Goal: Use online tool/utility: Use online tool/utility

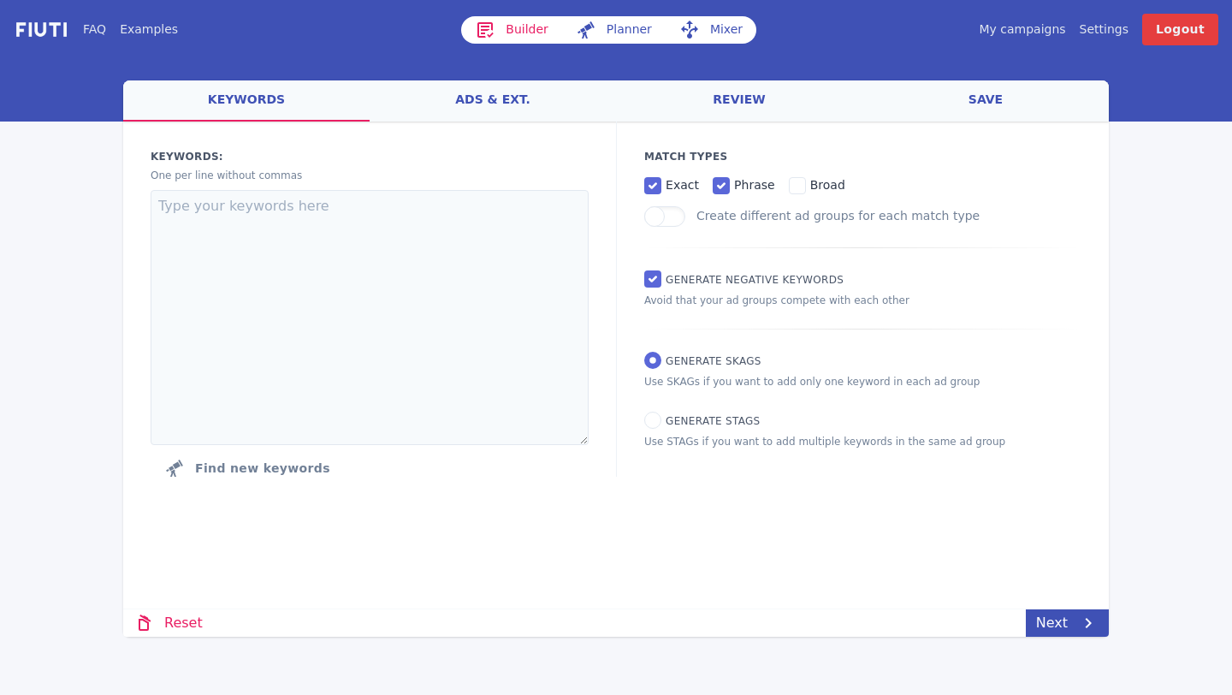
click at [475, 111] on link "ads & ext." at bounding box center [493, 100] width 246 height 41
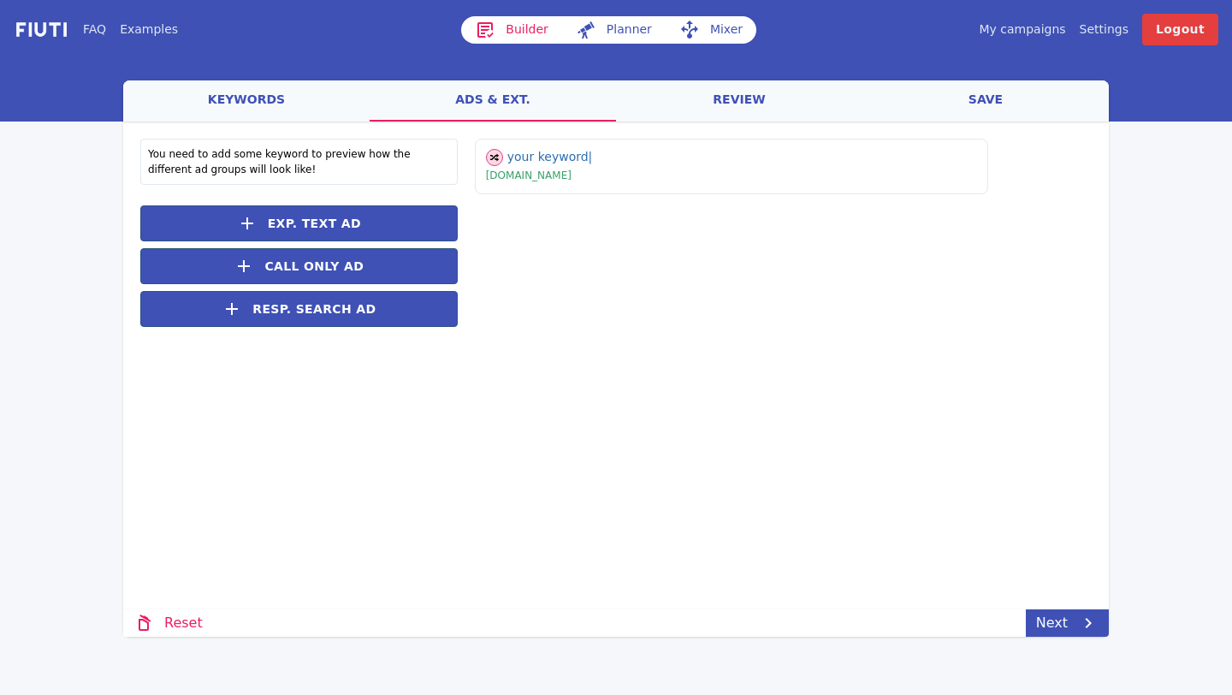
click at [283, 100] on link "keywords" at bounding box center [246, 100] width 246 height 41
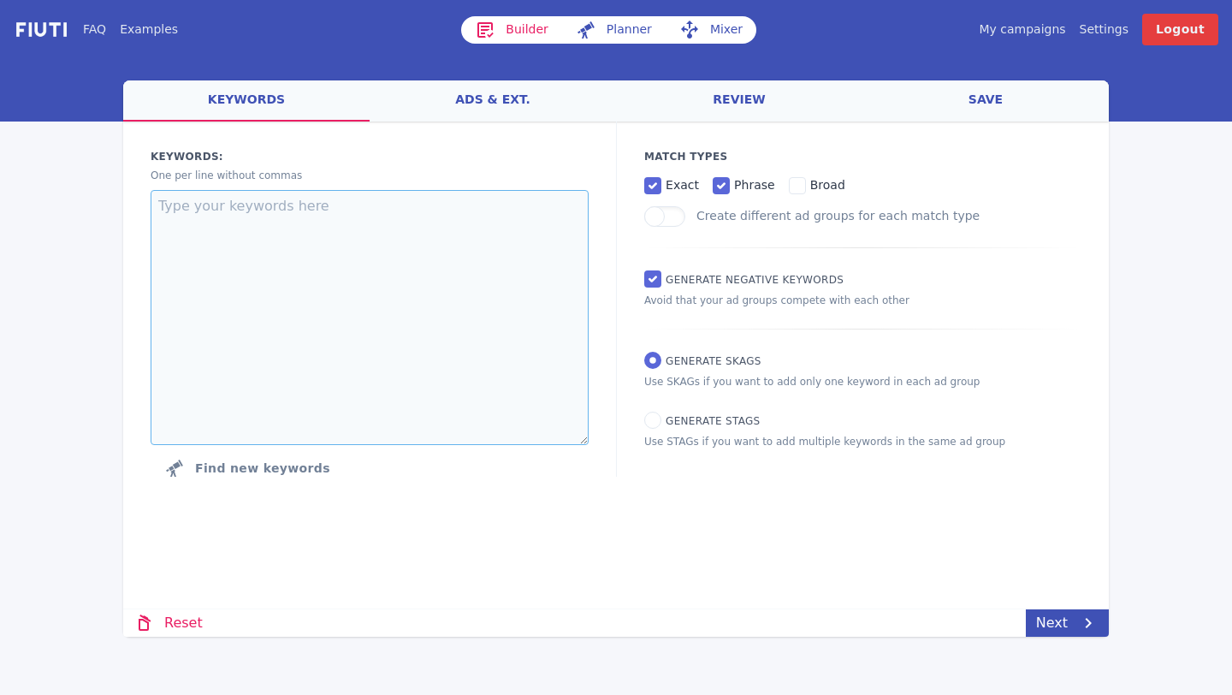
click at [302, 271] on textarea at bounding box center [370, 317] width 438 height 255
paste textarea "relevant life insurance relevant life cover relevant life insurance for directo…"
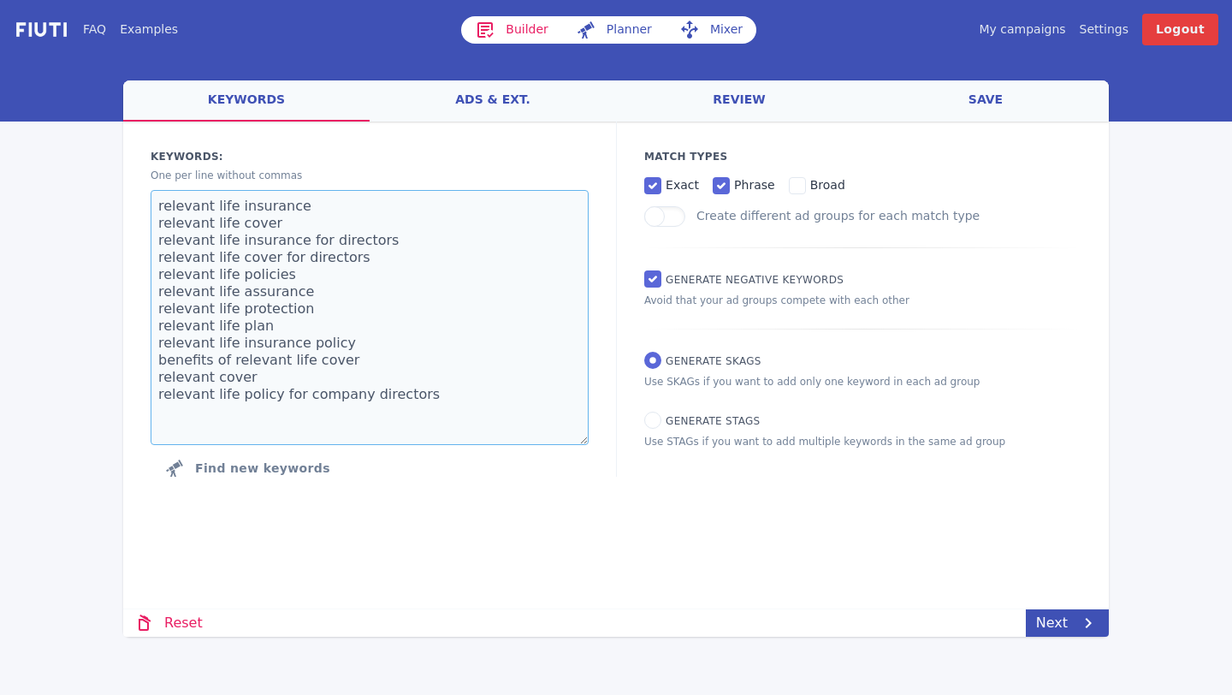
paste textarea "life insurance for business owners life insurance for company directors limited…"
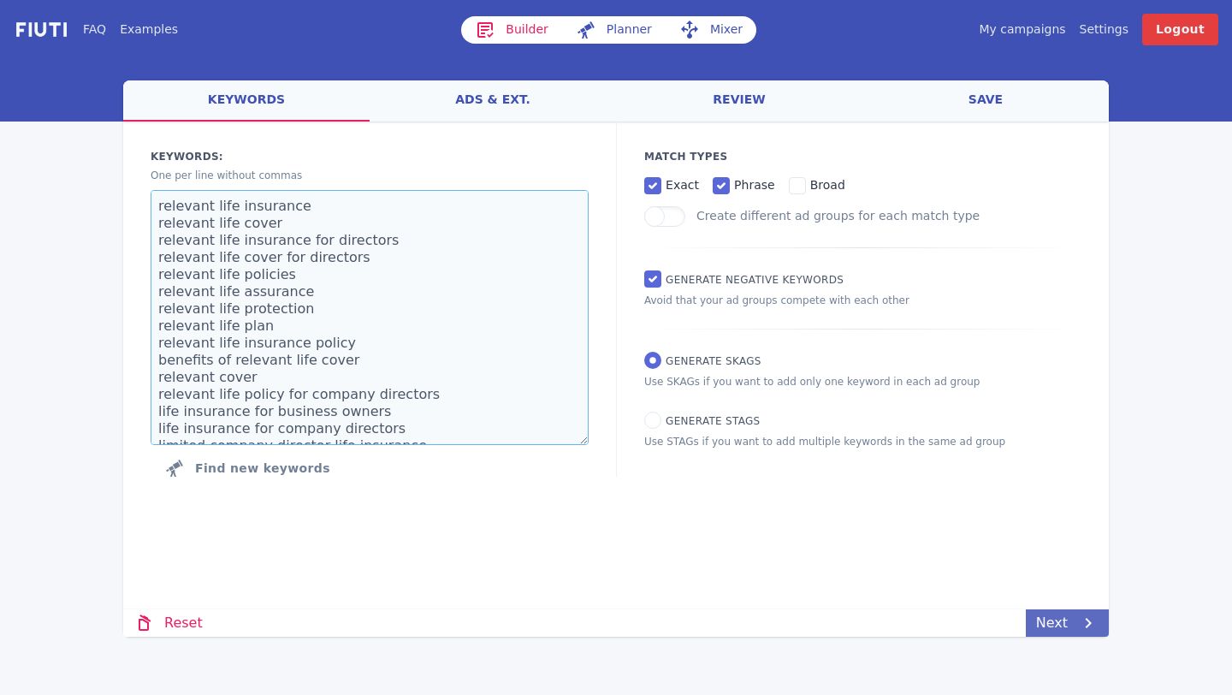
type textarea "relevant life insurance relevant life cover relevant life insurance for directo…"
click at [1070, 625] on link "Next" at bounding box center [1067, 622] width 83 height 27
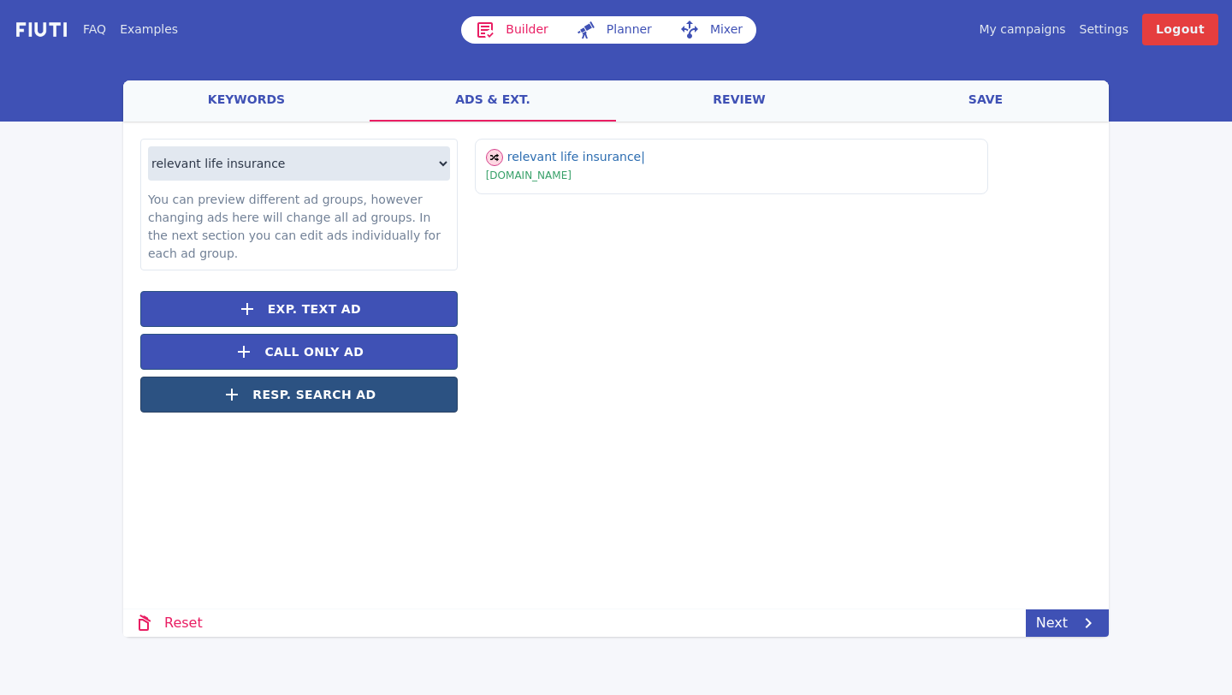
click at [351, 399] on span "Resp. Search Ad" at bounding box center [313, 395] width 123 height 18
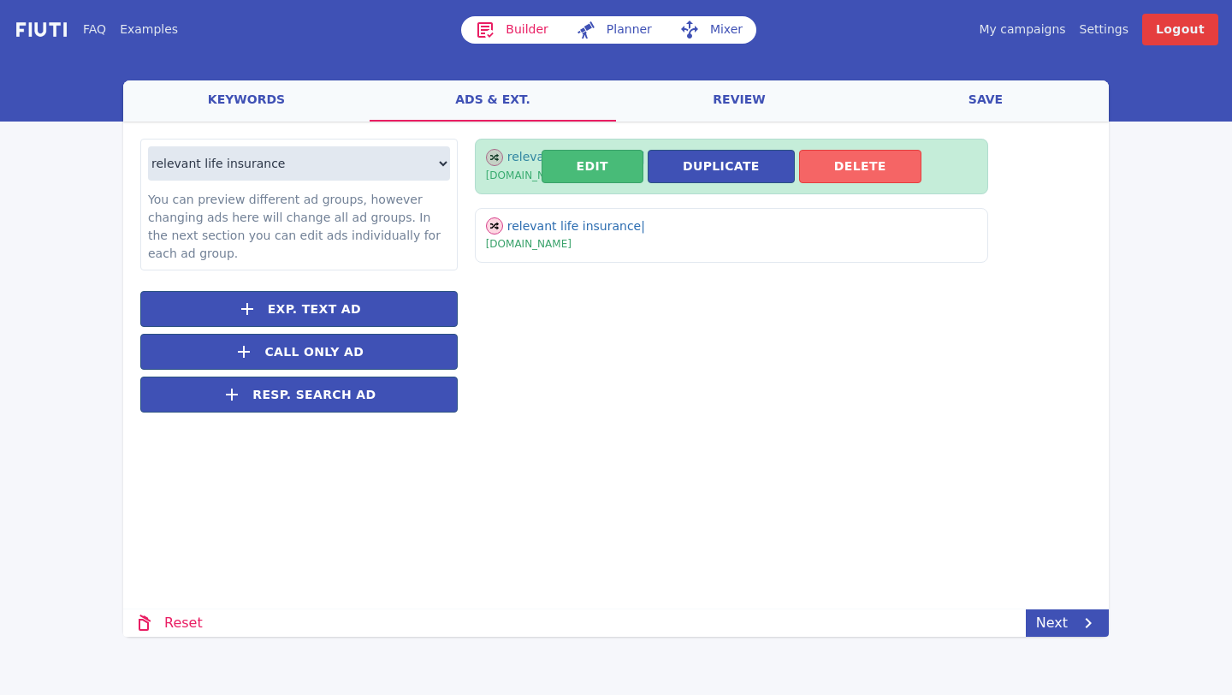
click at [852, 172] on button "Delete" at bounding box center [860, 166] width 122 height 33
click at [591, 159] on button "Edit" at bounding box center [593, 166] width 102 height 33
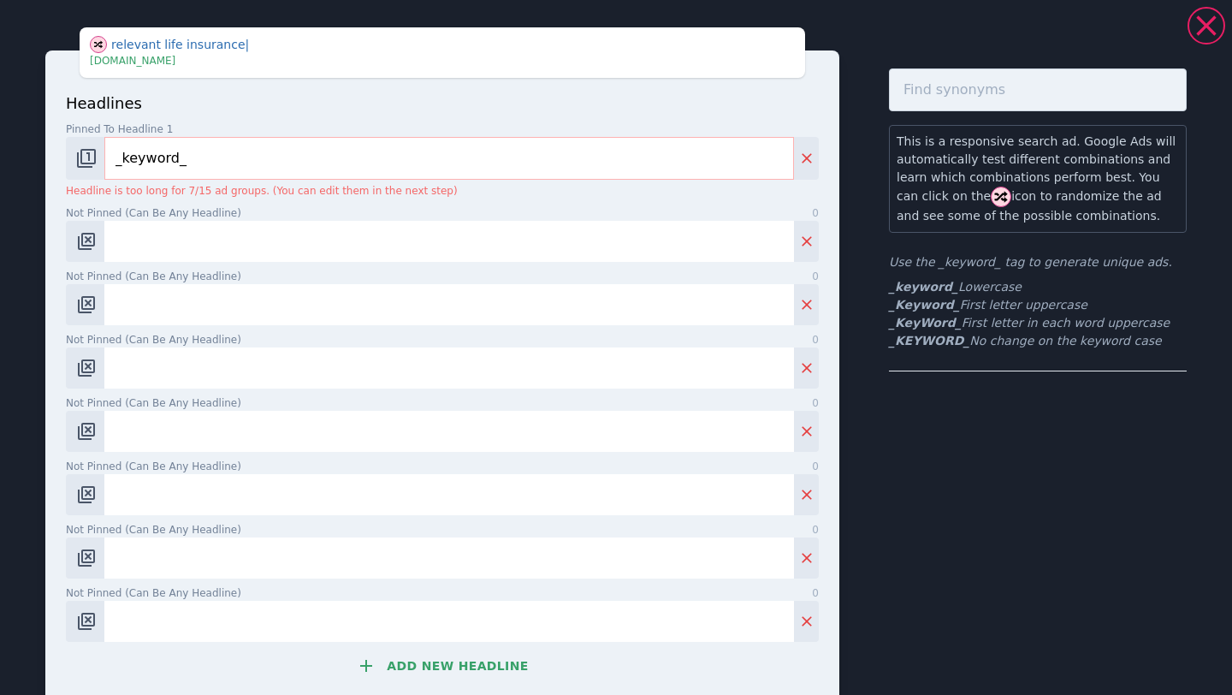
click at [128, 158] on input "_keyword_" at bounding box center [449, 158] width 690 height 43
click at [154, 160] on input "_Keyword_" at bounding box center [449, 158] width 690 height 43
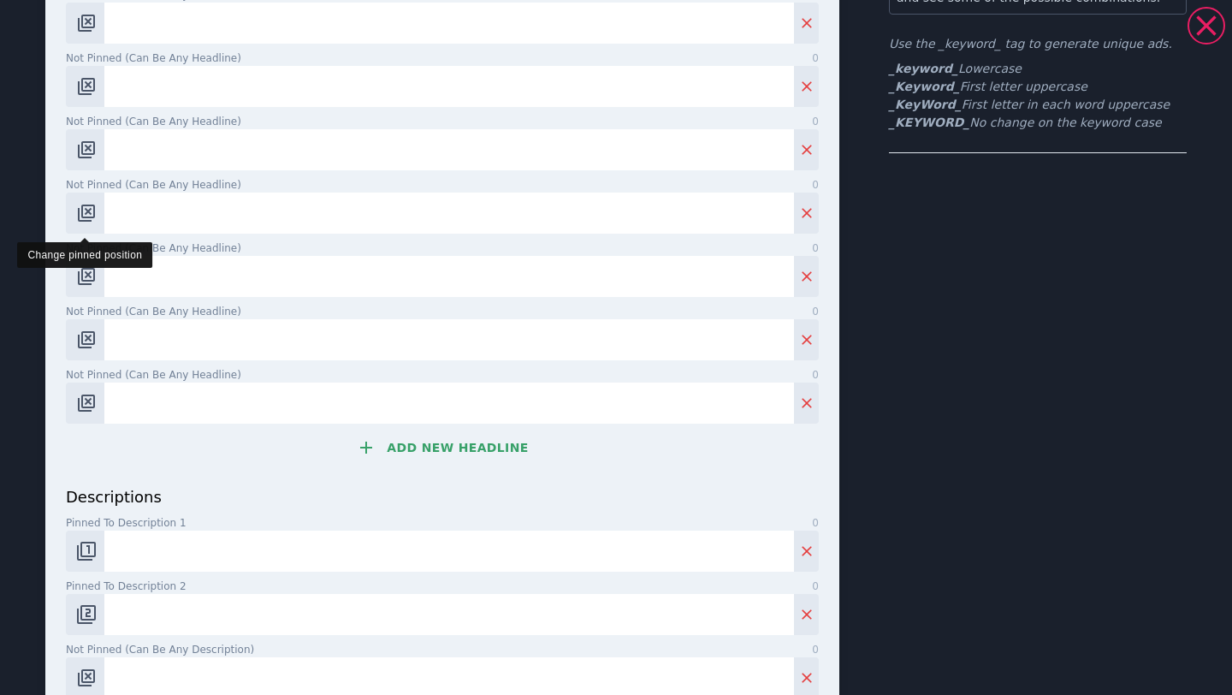
scroll to position [217, 0]
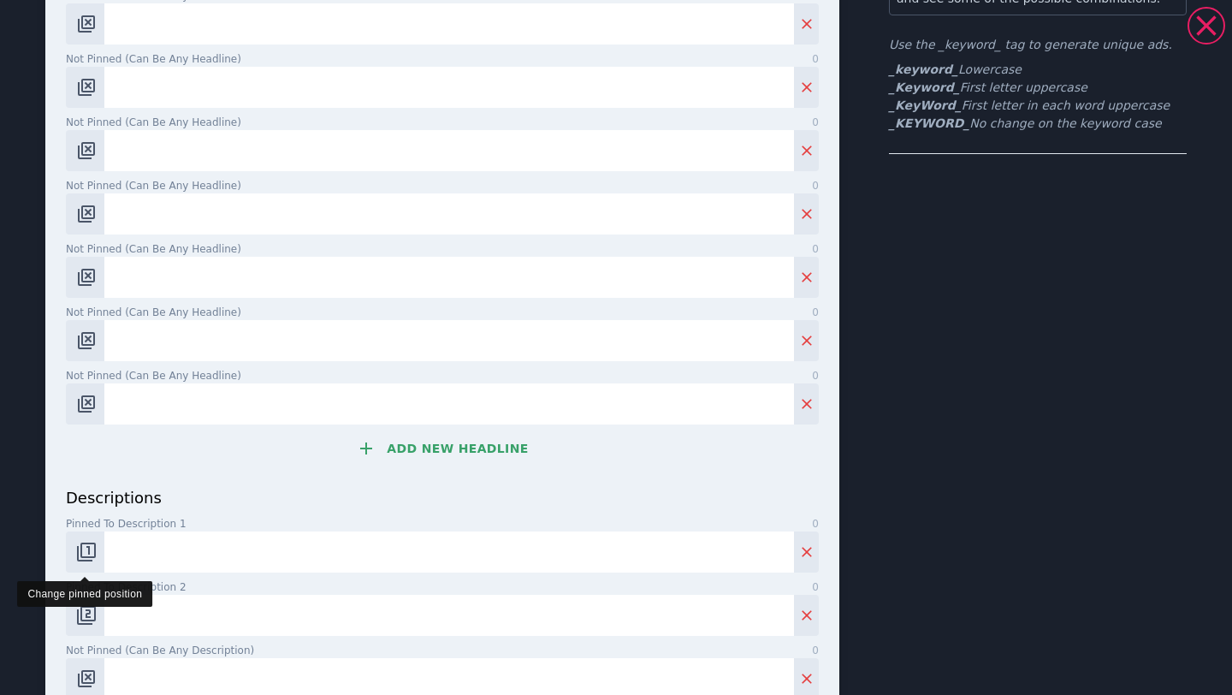
type input "_KeyWord_"
click at [88, 552] on img "Change pinned position" at bounding box center [86, 552] width 21 height 21
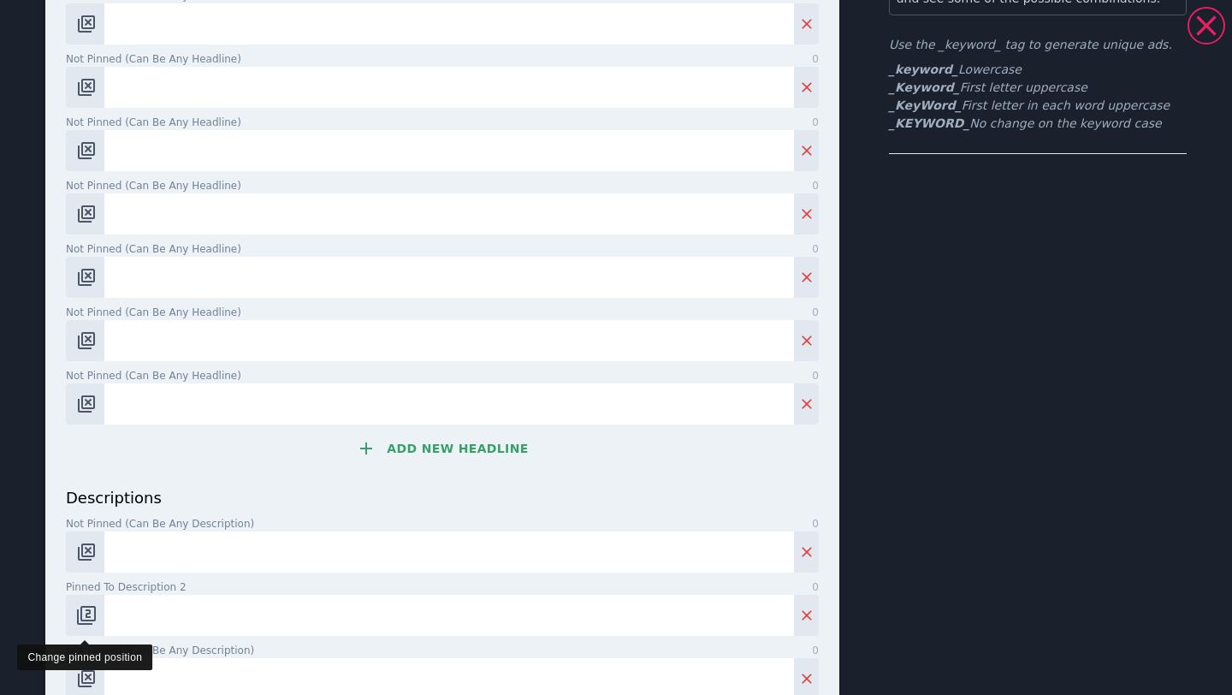
click at [92, 620] on img "Change pinned position" at bounding box center [86, 615] width 21 height 21
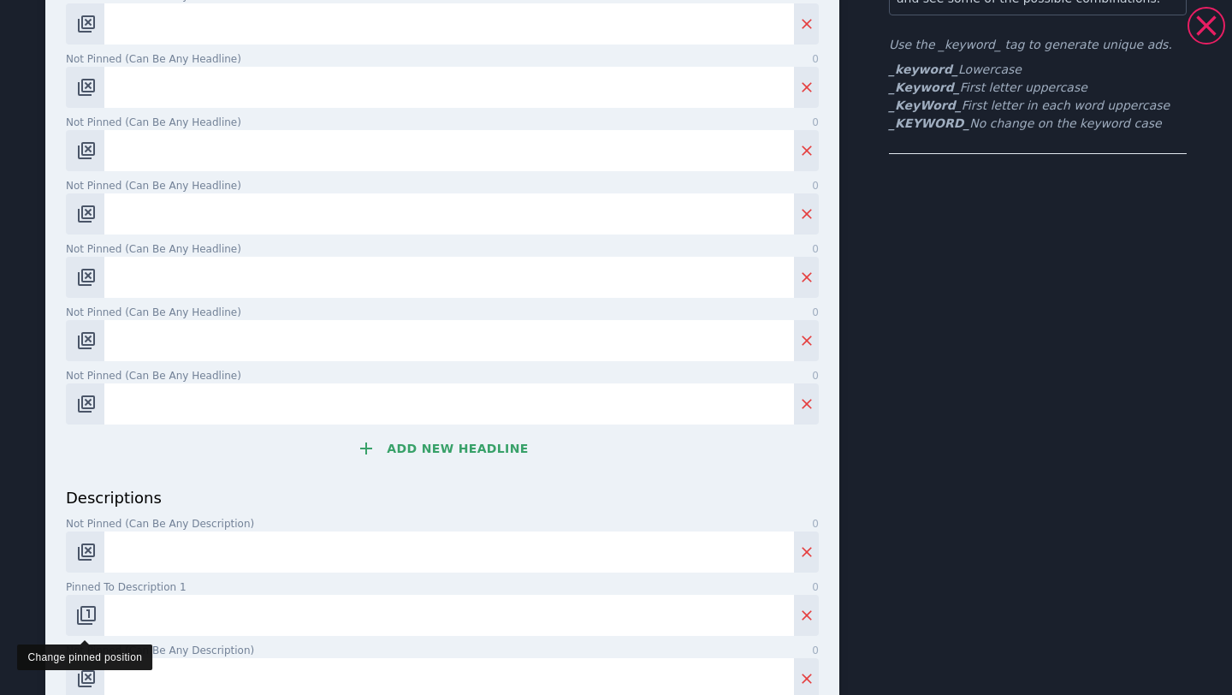
click at [92, 620] on img "Change pinned position" at bounding box center [86, 615] width 21 height 21
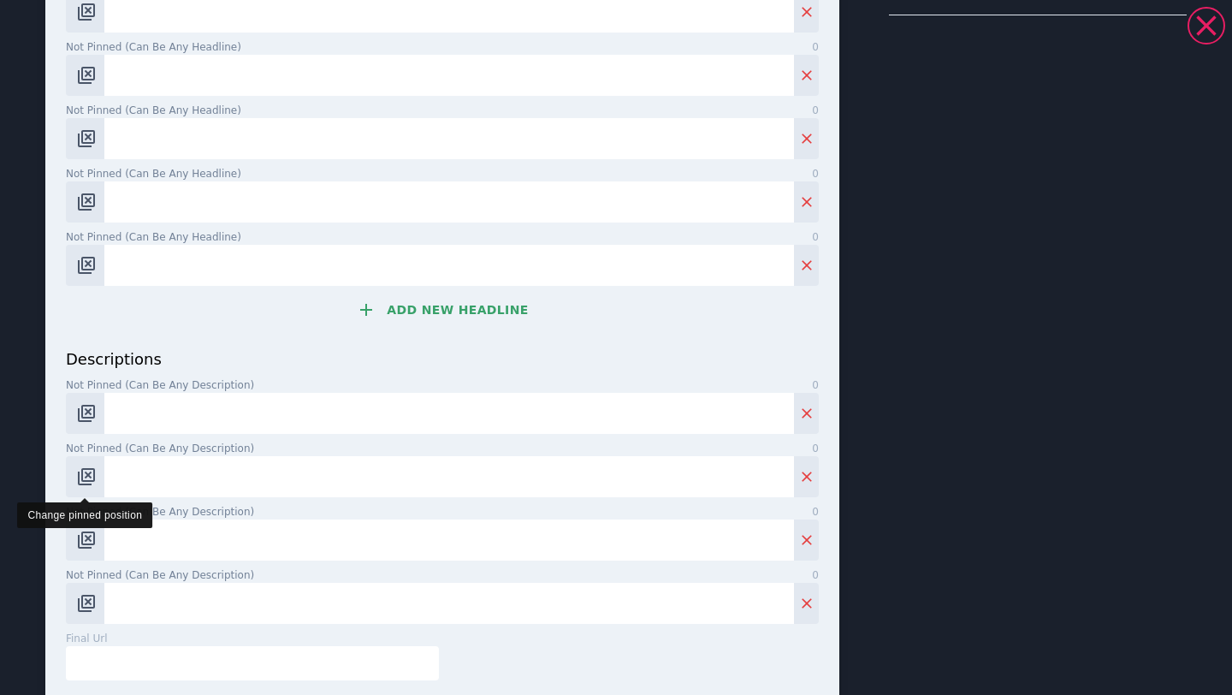
scroll to position [372, 0]
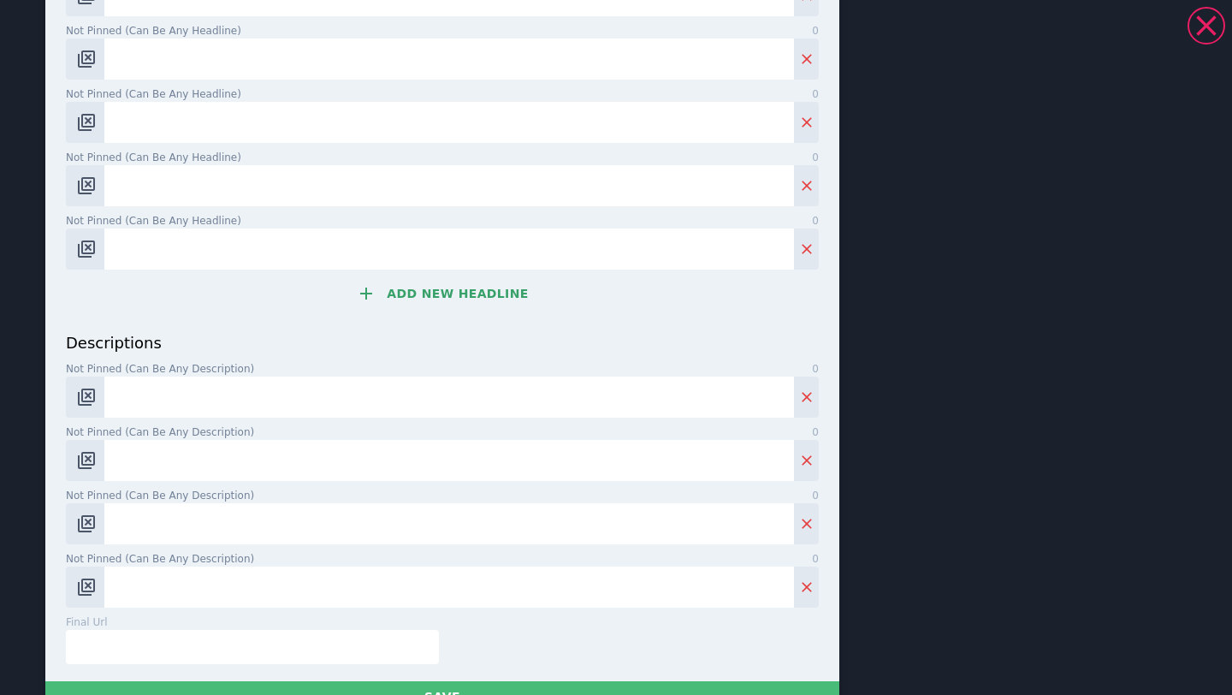
click at [143, 644] on input "text" at bounding box center [252, 647] width 373 height 34
paste input "[URL][DOMAIN_NAME]"
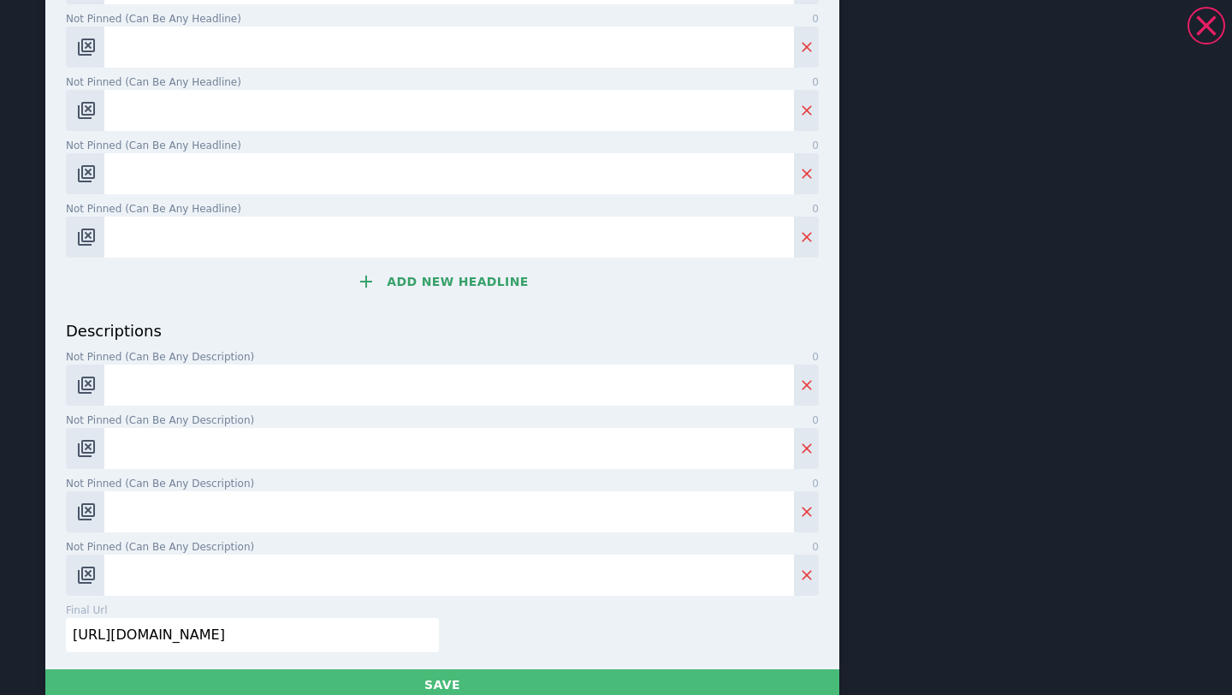
scroll to position [382, 0]
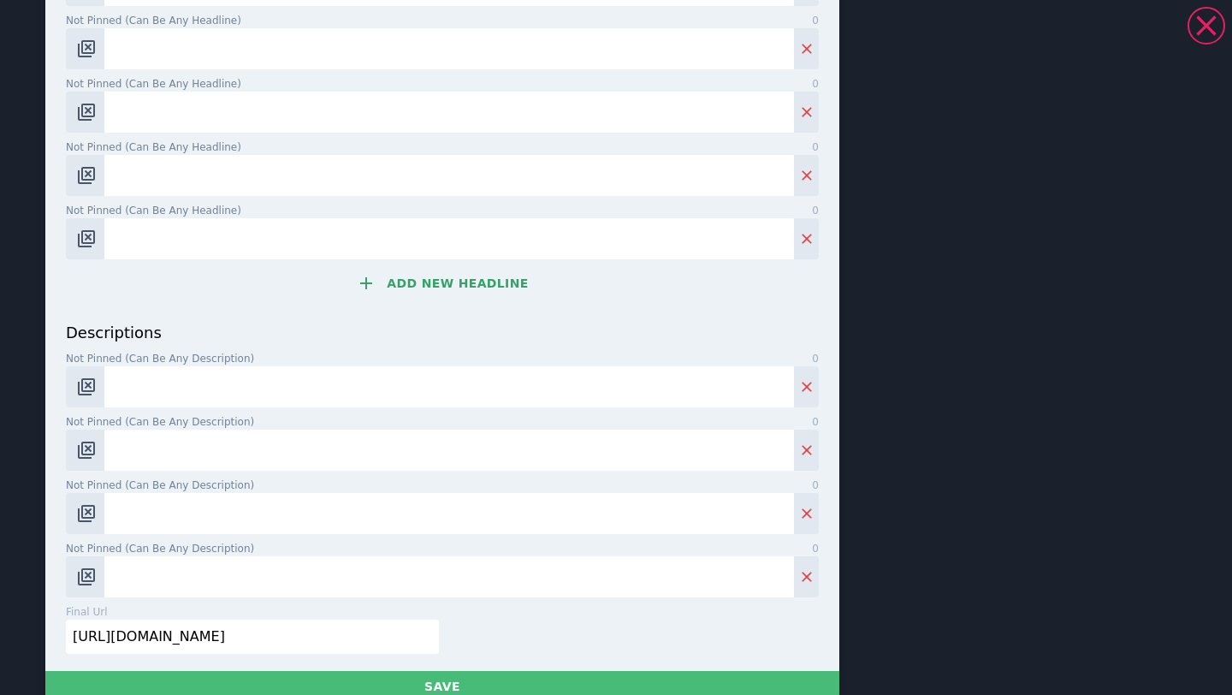
type input "[URL][DOMAIN_NAME]"
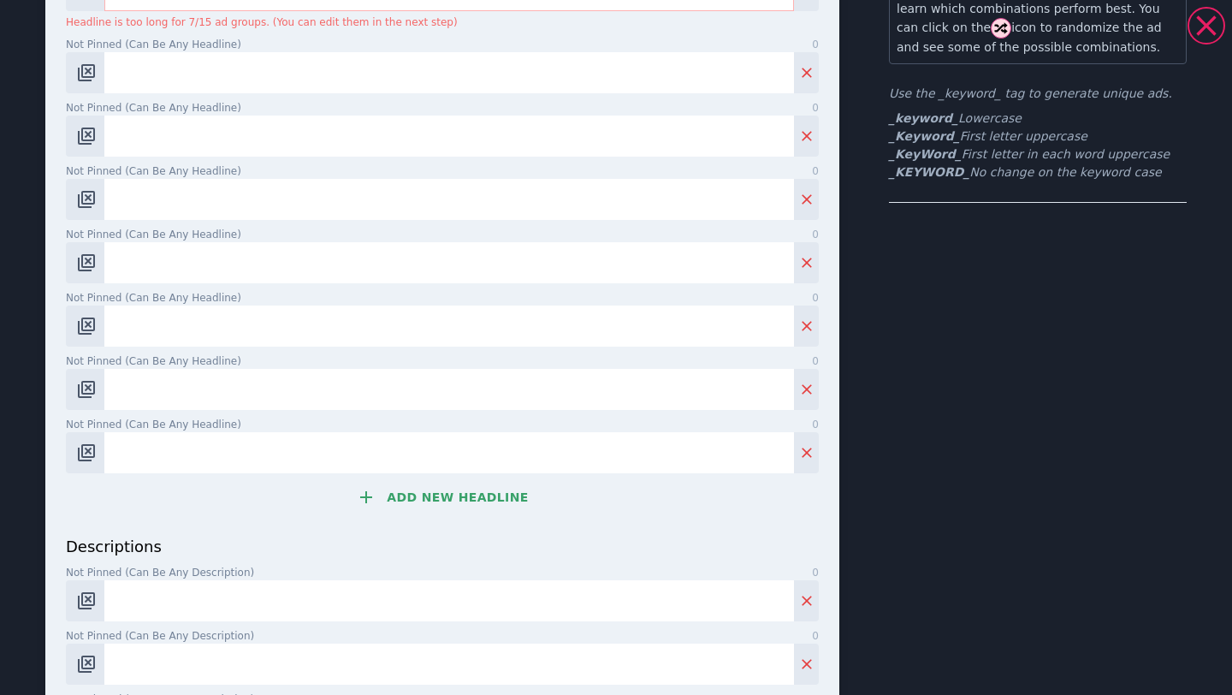
scroll to position [0, 0]
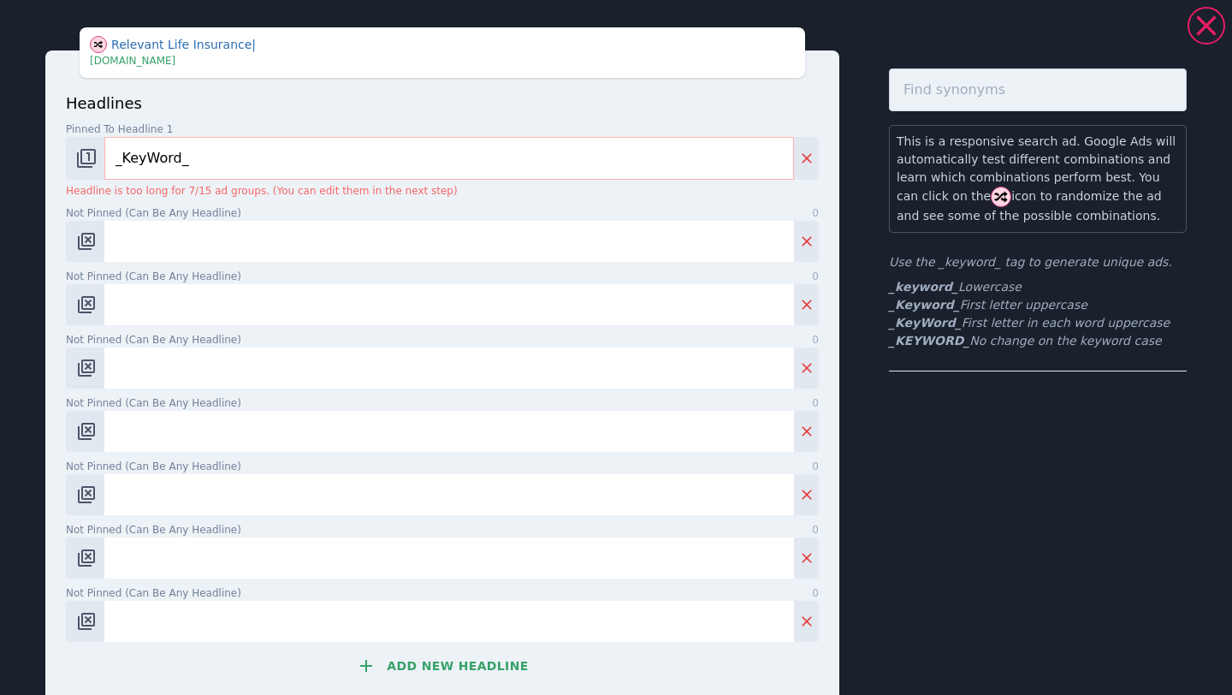
click at [249, 239] on input "Not pinned (Can be any headline) 0" at bounding box center [449, 241] width 690 height 41
paste input "Read Our Free Guide"
type input "Read Our Free Guide"
click at [284, 294] on input "Not pinned (Can be any headline) 0" at bounding box center [449, 304] width 690 height 41
paste input "Book a Free Consultation"
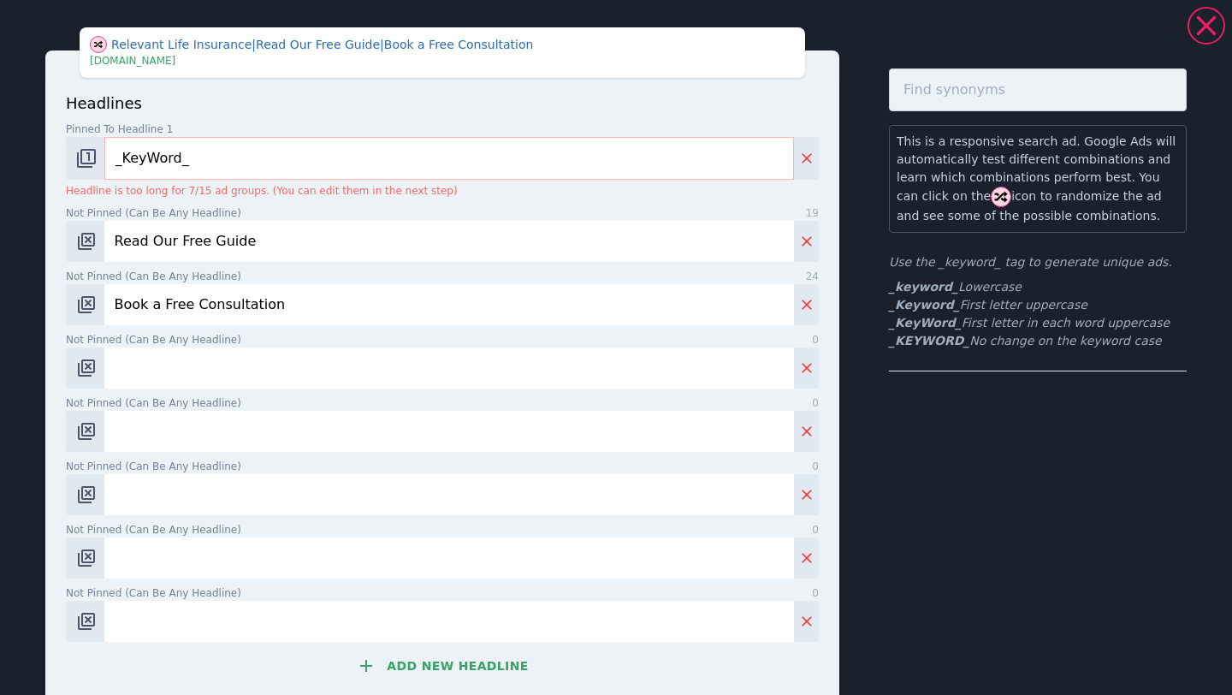
type input "Book a Free Consultation"
click at [290, 370] on input "Not pinned (Can be any headline) 0" at bounding box center [449, 367] width 690 height 41
paste input "Insure Business Success"
type input "Insure Business Success"
click at [280, 417] on input "Not pinned (Can be any headline) 0" at bounding box center [449, 431] width 690 height 41
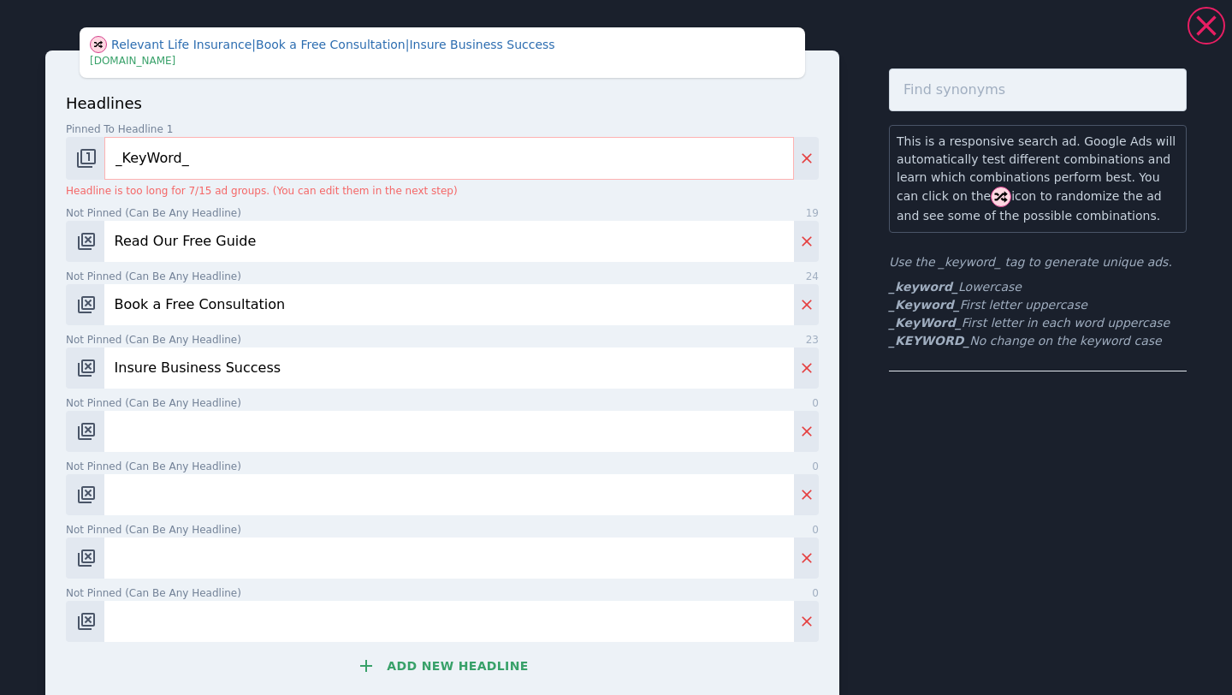
paste input "Business Protection Experts"
type input "Business Protection Experts"
click at [289, 489] on input "Not pinned (Can be any headline) 0" at bounding box center [449, 494] width 690 height 41
paste input "Cover Business Liabilities"
type input "Cover Business Liabilities"
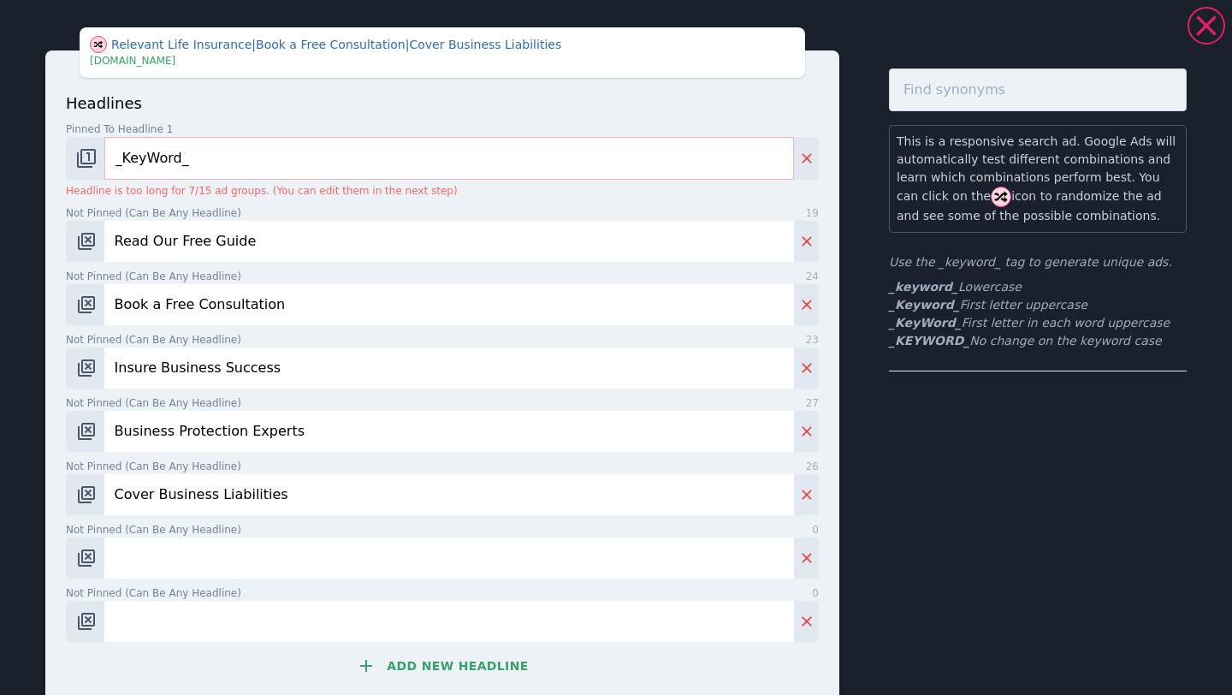
click at [280, 548] on input "Not pinned (Can be any headline) 0" at bounding box center [449, 557] width 690 height 41
paste input "What Is Business Protection?"
type input "What Is Business Protection?"
click at [258, 621] on input "Not pinned (Can be any headline) 0" at bounding box center [449, 621] width 690 height 41
paste input "Protect Key Team Members"
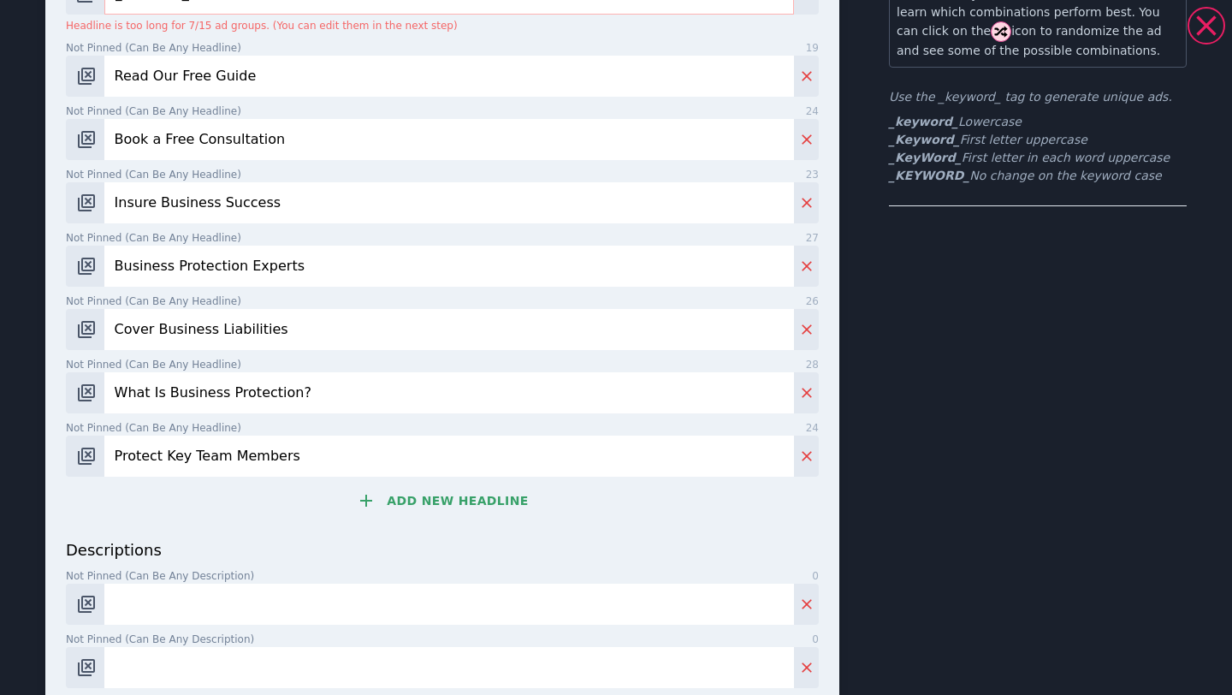
scroll to position [177, 0]
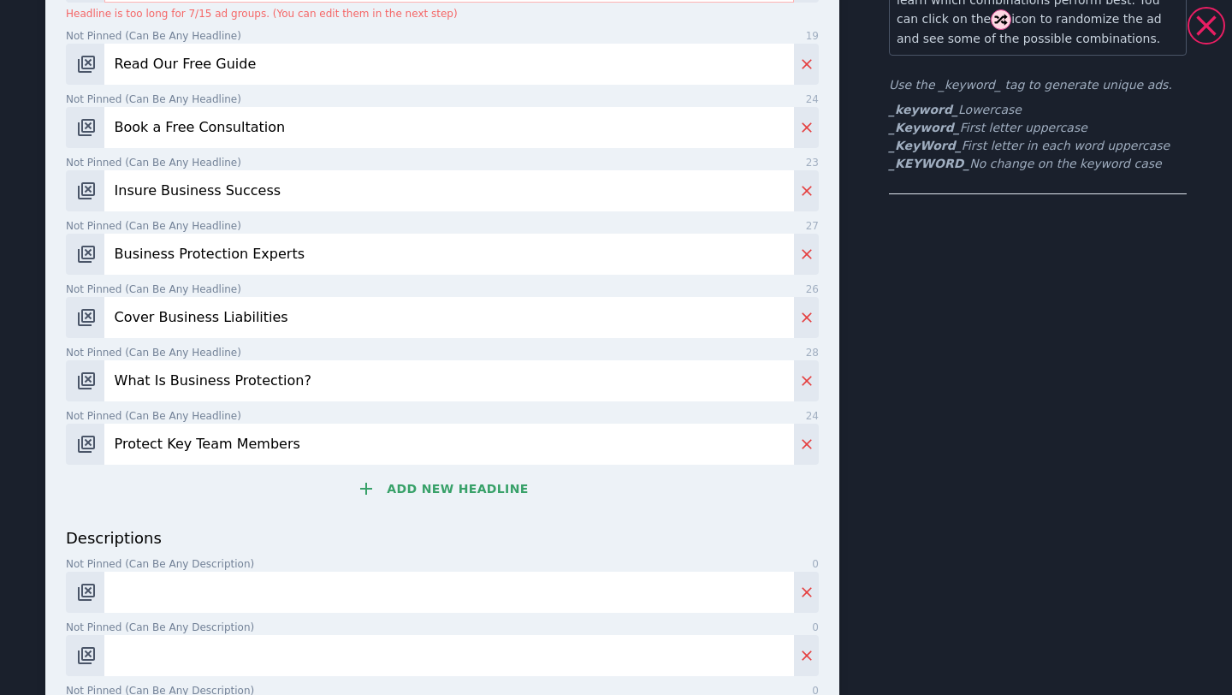
type input "Protect Key Team Members"
click at [470, 487] on button "Add new headline" at bounding box center [442, 488] width 753 height 34
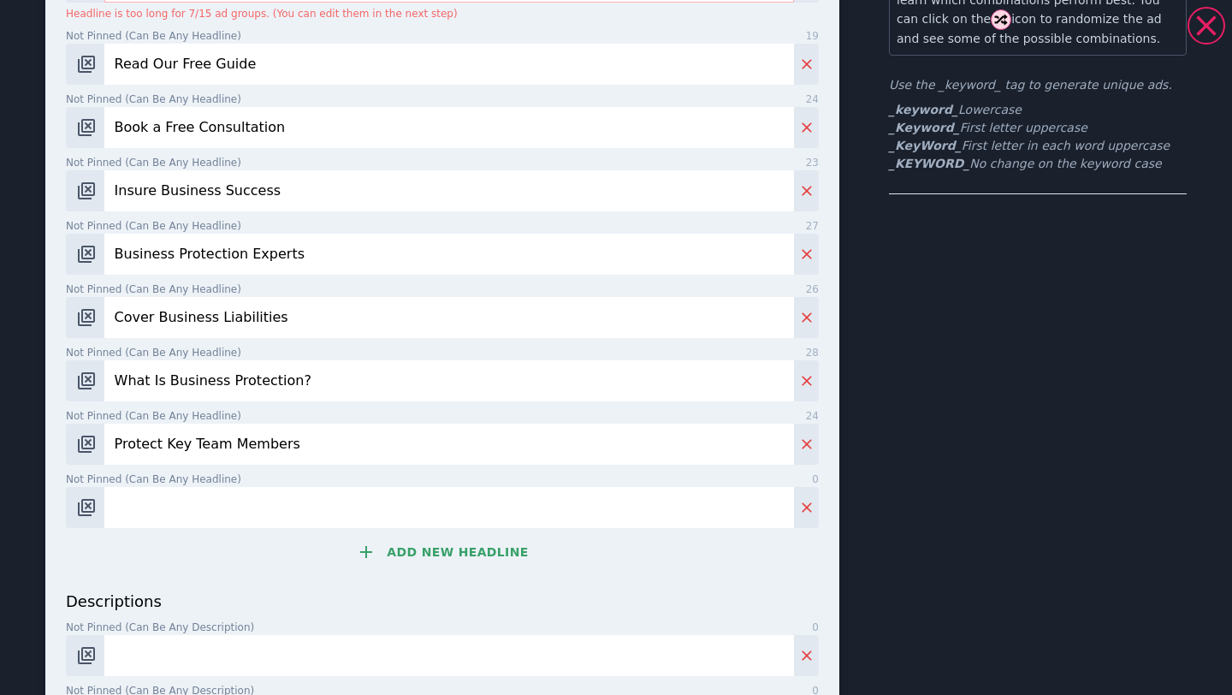
click at [278, 508] on input "Not pinned (Can be any headline) 0" at bounding box center [449, 507] width 690 height 41
paste input "Secure Your Business"
type input "Secure Your Business"
click at [495, 566] on button "Add new headline" at bounding box center [442, 552] width 753 height 34
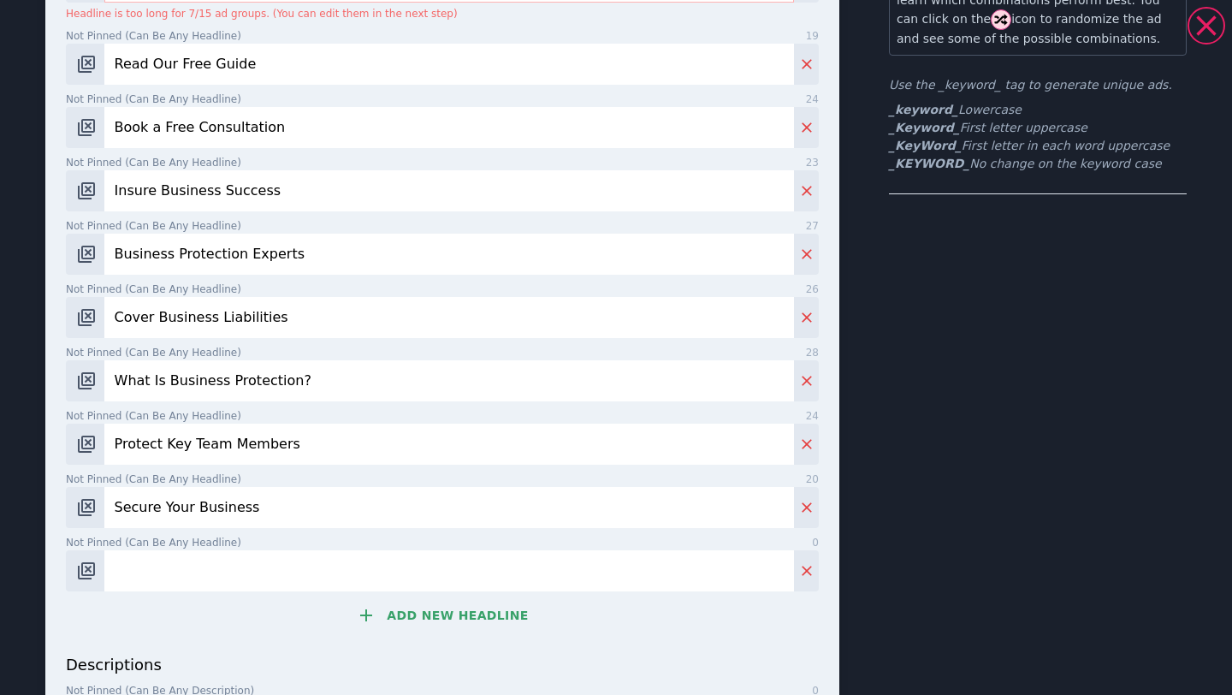
click at [337, 570] on input "Not pinned (Can be any headline) 0" at bounding box center [449, 570] width 690 height 41
paste input "Protect Your Business Now"
type input "Protect Your Business Now"
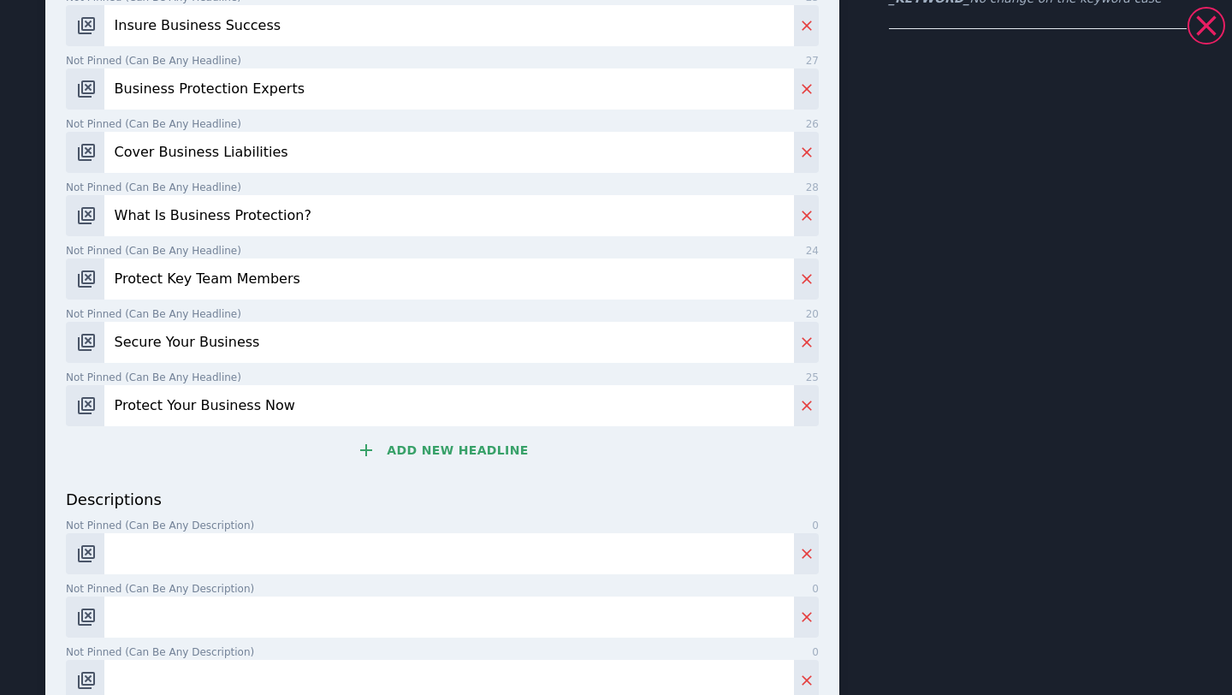
scroll to position [356, 0]
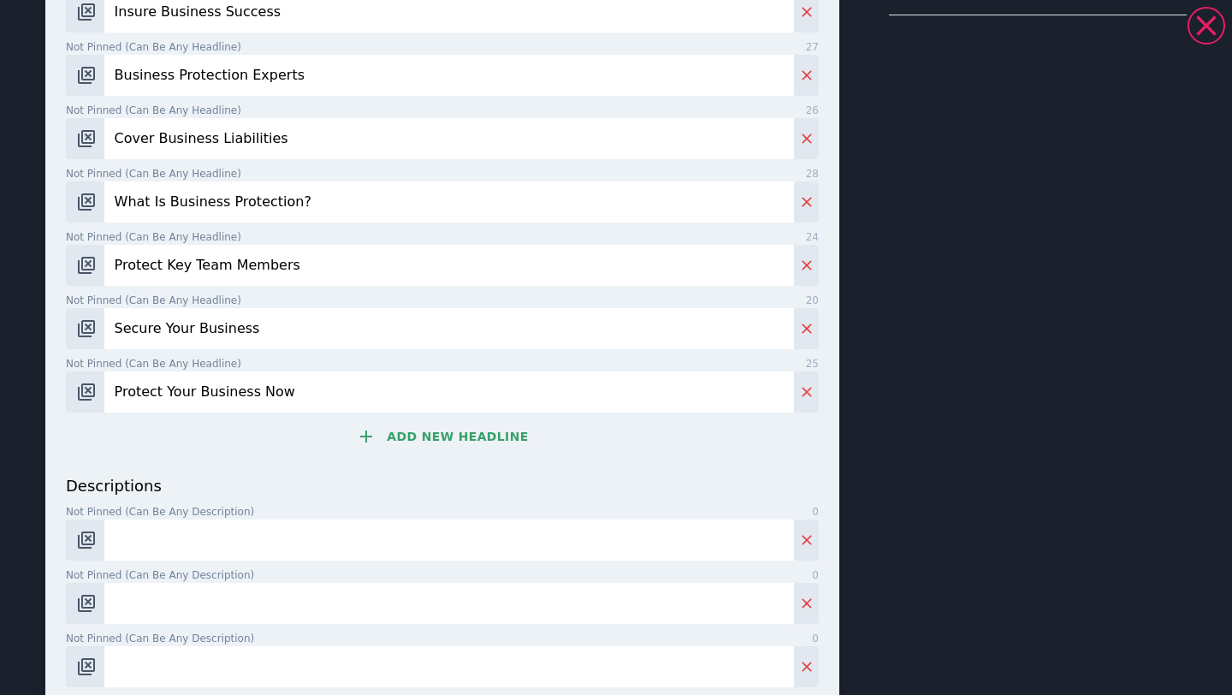
click at [472, 444] on button "Add new headline" at bounding box center [442, 436] width 753 height 34
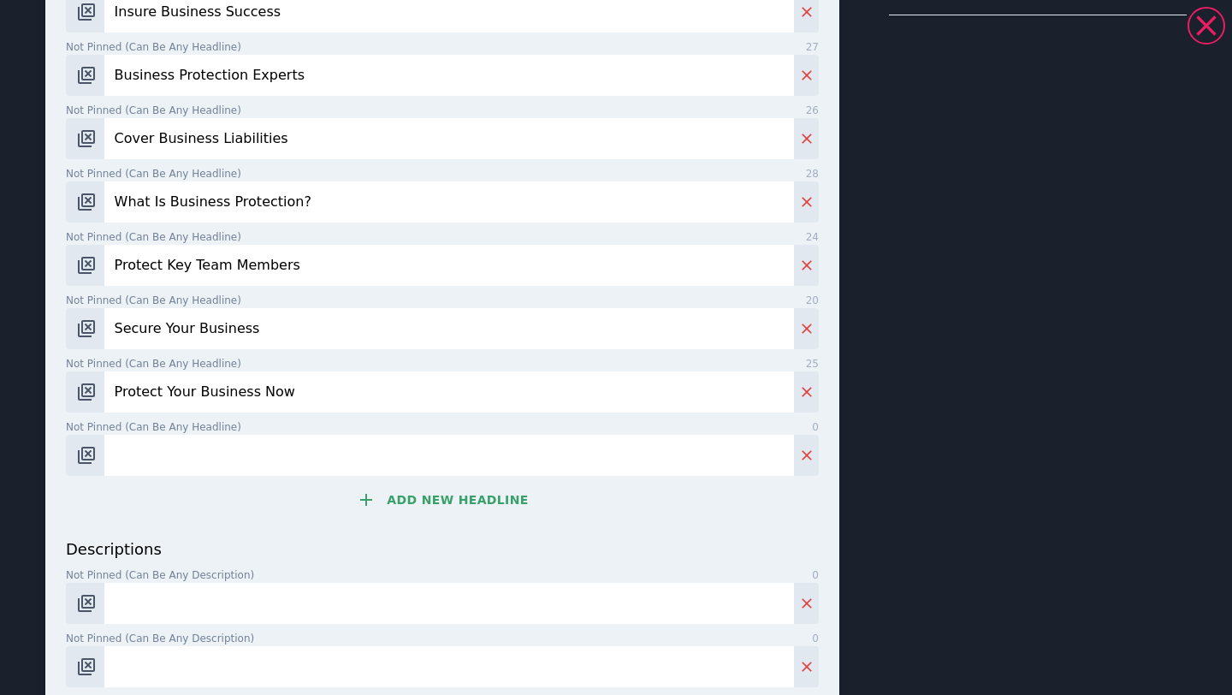
click at [259, 455] on input "Not pinned (Can be any headline) 0" at bounding box center [449, 455] width 690 height 41
paste input "Plan for the Unexpected"
type input "Plan for the Unexpected"
click at [432, 494] on button "Add new headline" at bounding box center [442, 500] width 753 height 34
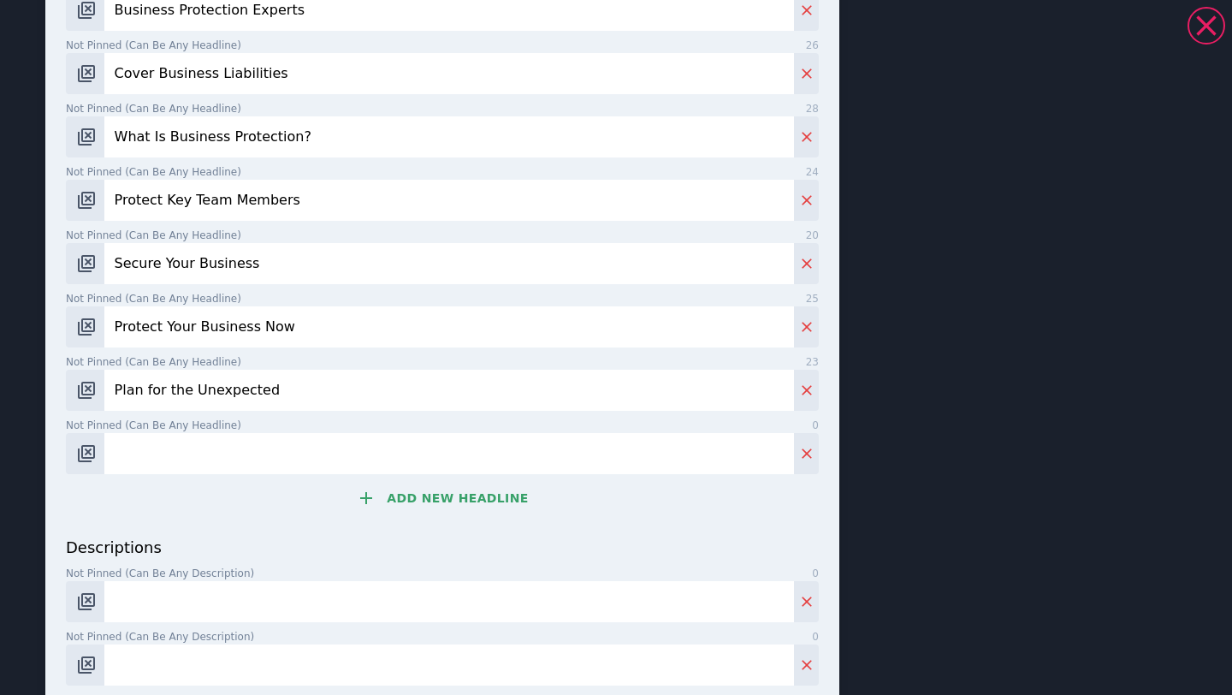
scroll to position [469, 0]
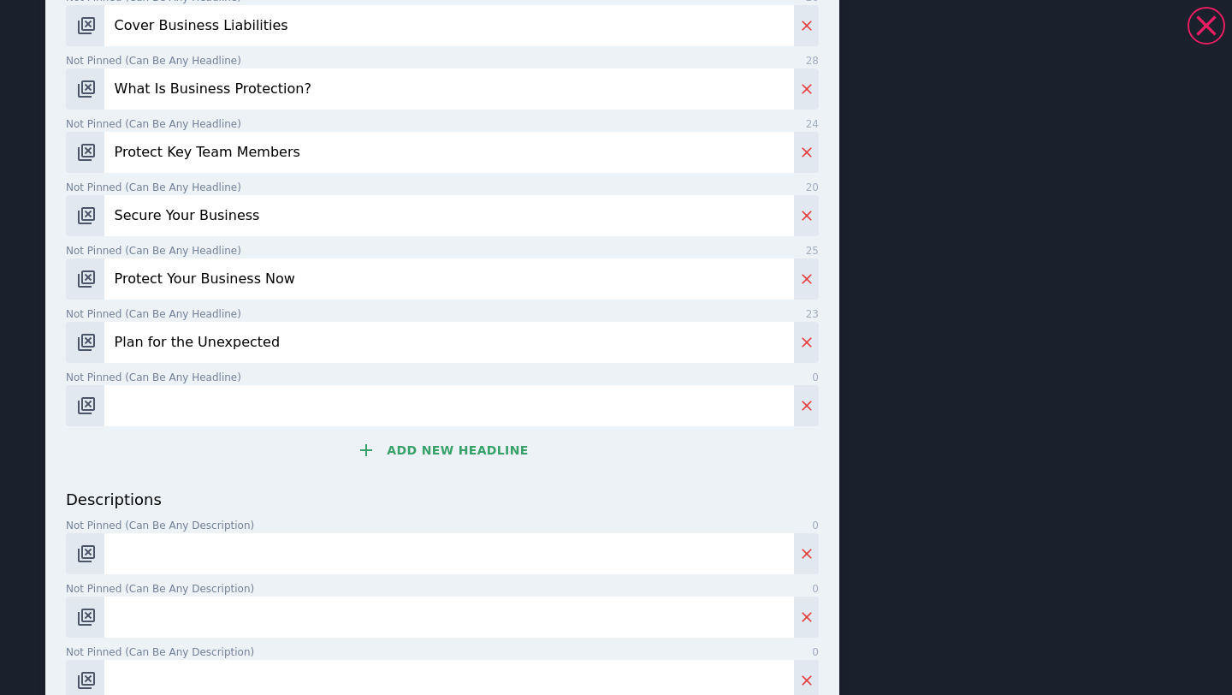
click at [447, 465] on button "Add new headline" at bounding box center [442, 450] width 753 height 34
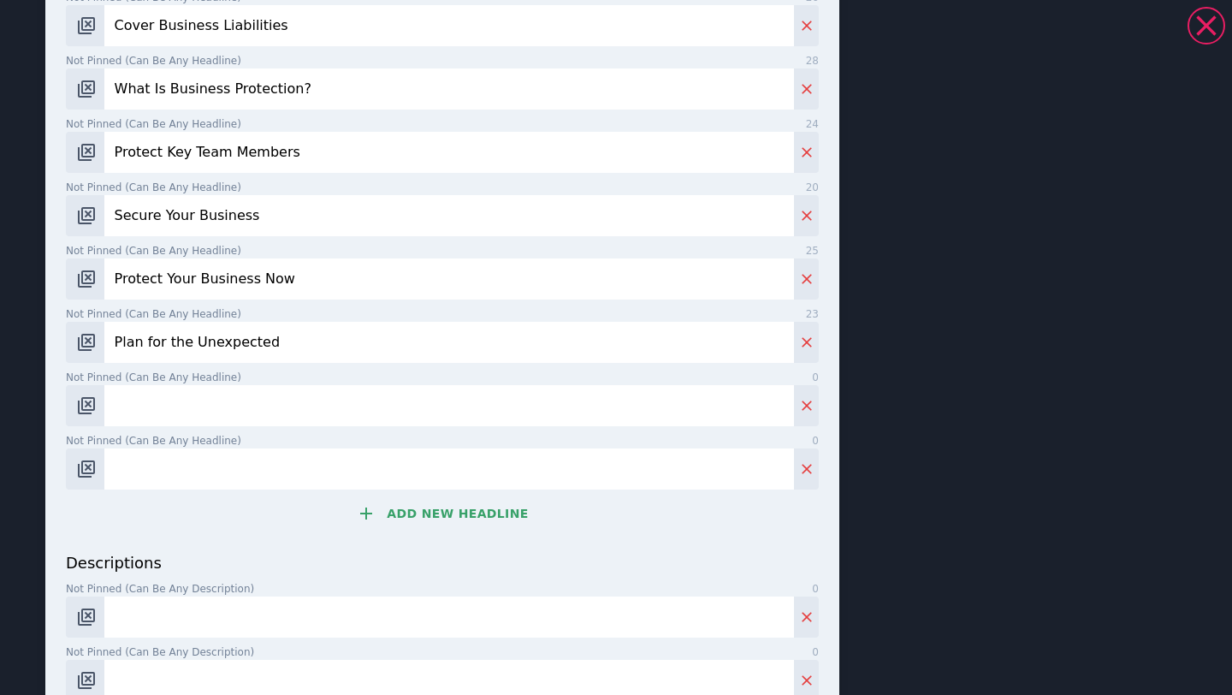
click at [283, 400] on input "Not pinned (Can be any headline) 0" at bounding box center [449, 405] width 690 height 41
paste input "Ensure Business Stability"
type input "Ensure Business Stability"
click at [418, 452] on input "Not pinned (Can be any headline) 0" at bounding box center [449, 468] width 690 height 41
paste input "Got a Question? Ask Us"
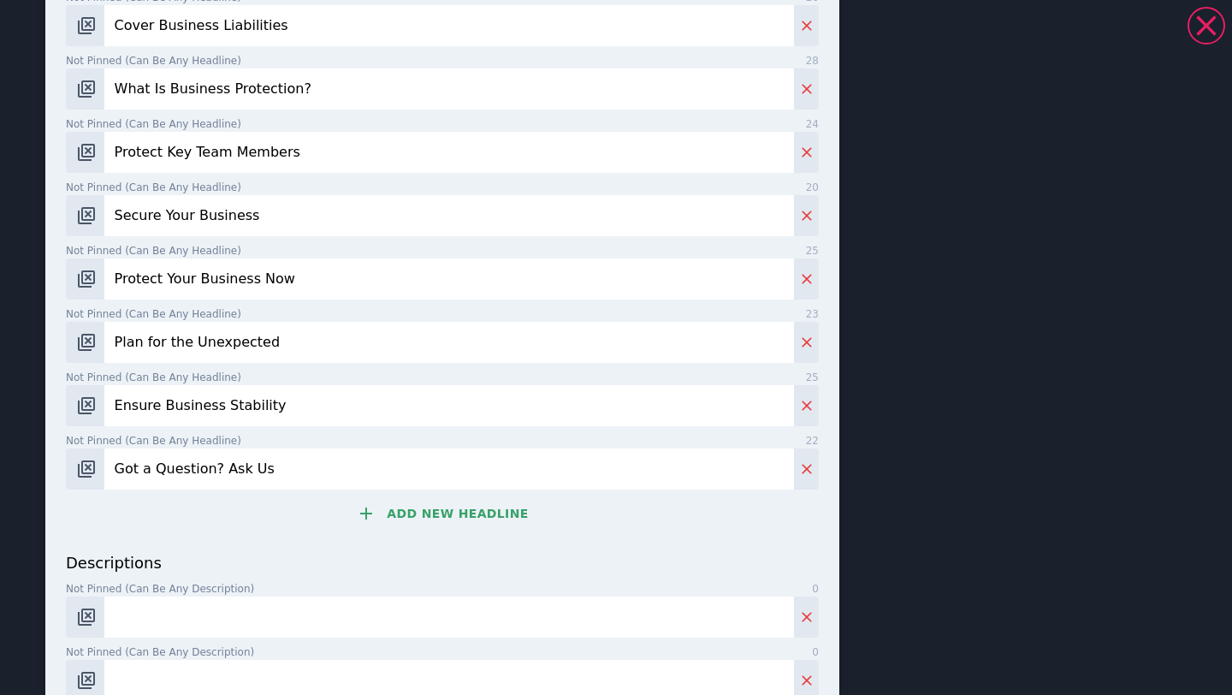
type input "Got a Question? Ask Us"
click at [445, 518] on button "Add new headline" at bounding box center [442, 513] width 753 height 34
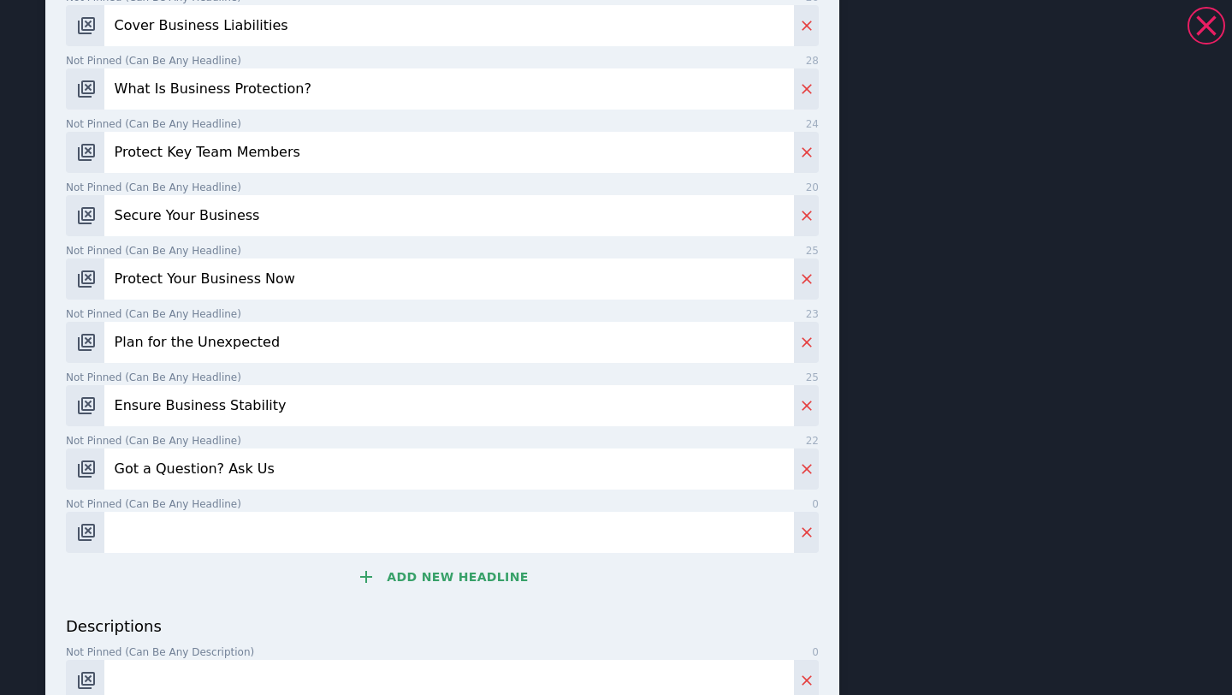
click at [317, 516] on input "Not pinned (Can be any headline) 0" at bounding box center [449, 532] width 690 height 41
paste input "Chat with Us [DATE]"
type input "Chat with Us [DATE]"
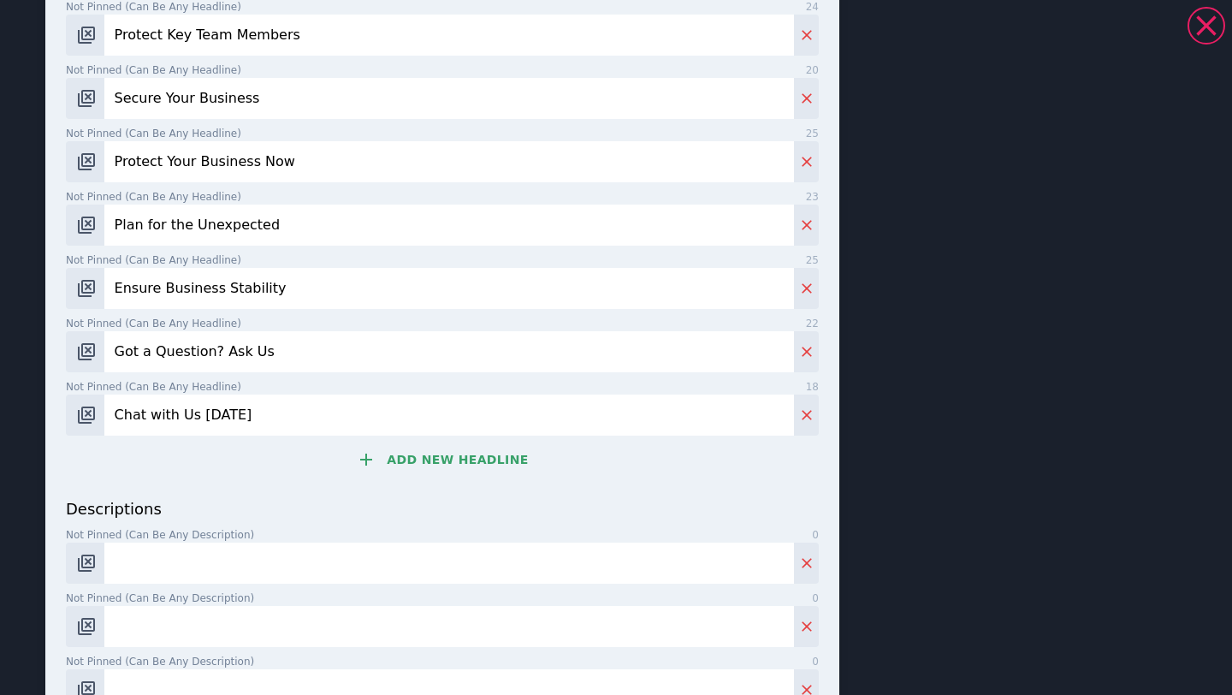
scroll to position [584, 0]
click at [465, 438] on div "headlines Pinned to headline 1 9 _KeyWord_ Headline is too long for 7/15 ad gro…" at bounding box center [442, 3] width 753 height 992
click at [469, 458] on button "Add new headline" at bounding box center [442, 461] width 753 height 34
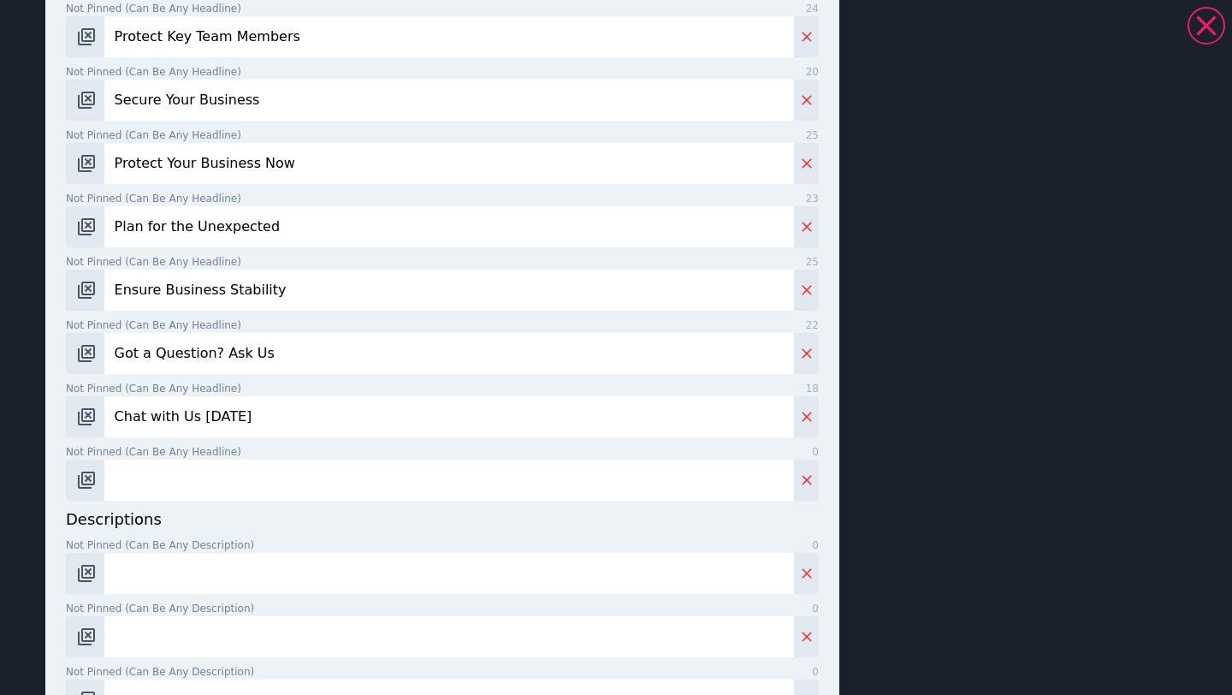
click at [359, 485] on input "Not pinned (Can be any headline) 0" at bounding box center [449, 479] width 690 height 41
paste input "Protect Business Assets"
type input "Protect Business Assets"
click at [311, 566] on input "Not pinned (Can be any description) 0" at bounding box center [449, 573] width 690 height 41
paste input "over your business liabilities with a tailored protection plan."
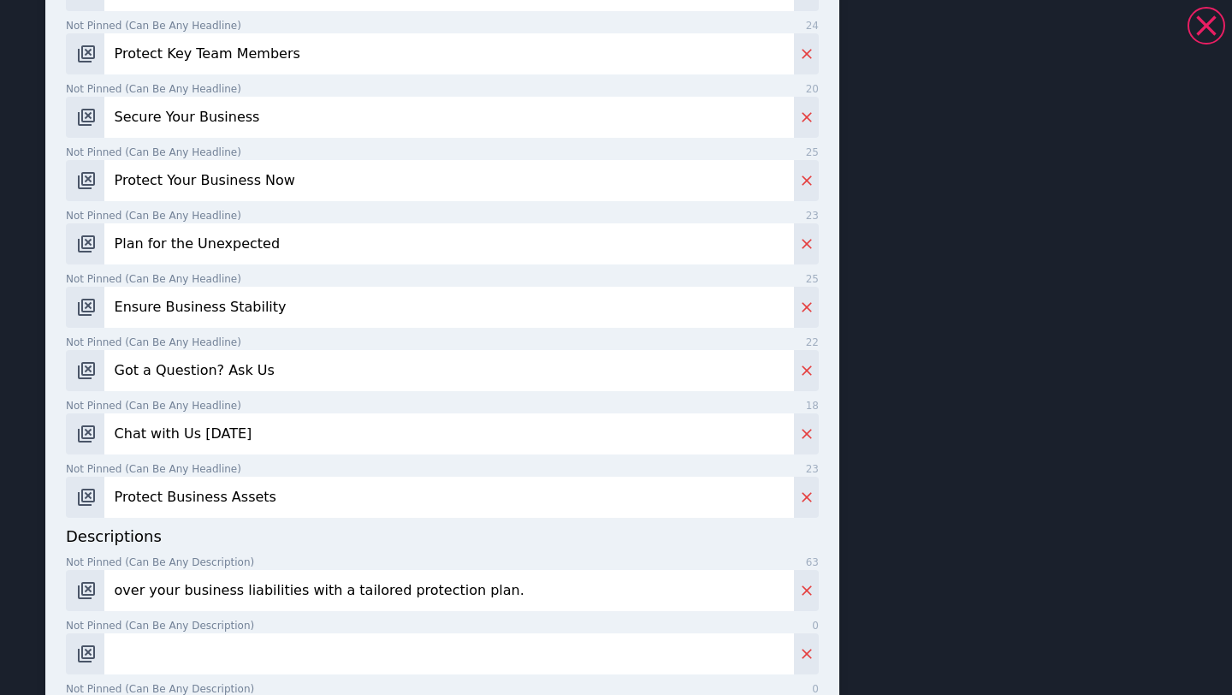
scroll to position [601, 0]
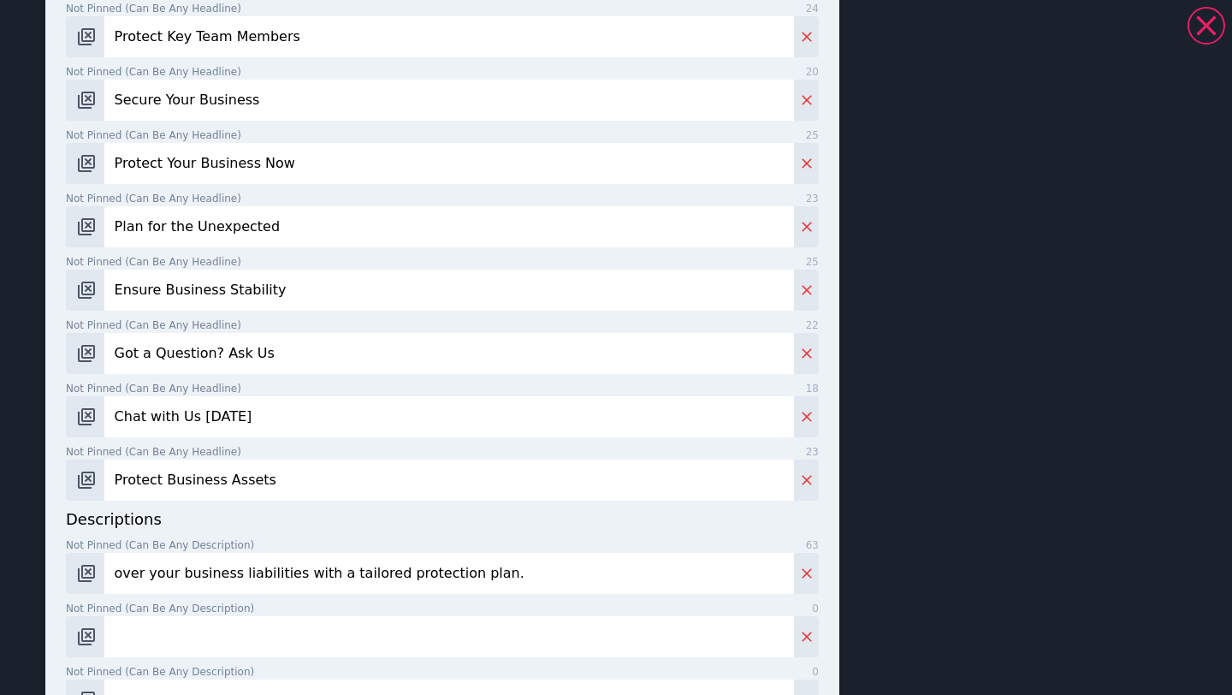
click at [108, 574] on input "over your business liabilities with a tailored protection plan." at bounding box center [449, 573] width 690 height 41
type input "Cover your business liabilities with a tailored protection plan."
click at [336, 641] on input "Not pinned (Can be any description) 0" at bounding box center [449, 636] width 690 height 41
paste input "Protect your business from financial risks. Download your free guide [DATE]."
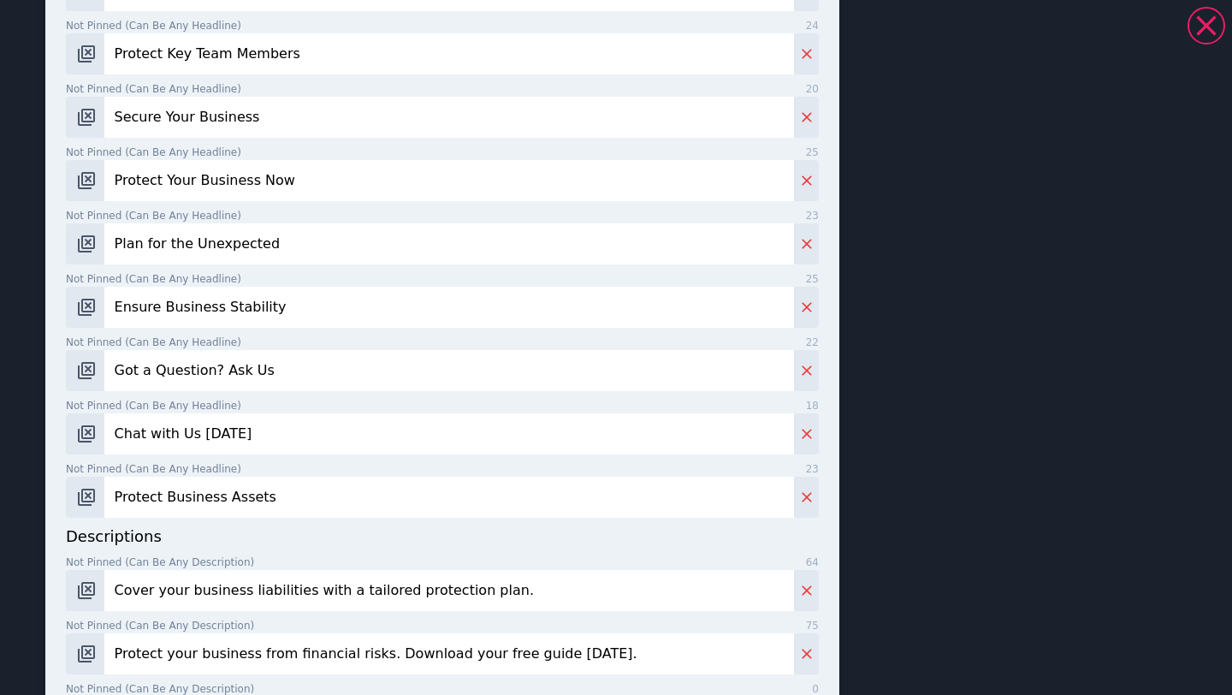
type input "Protect your business from financial risks. Download your free guide [DATE]."
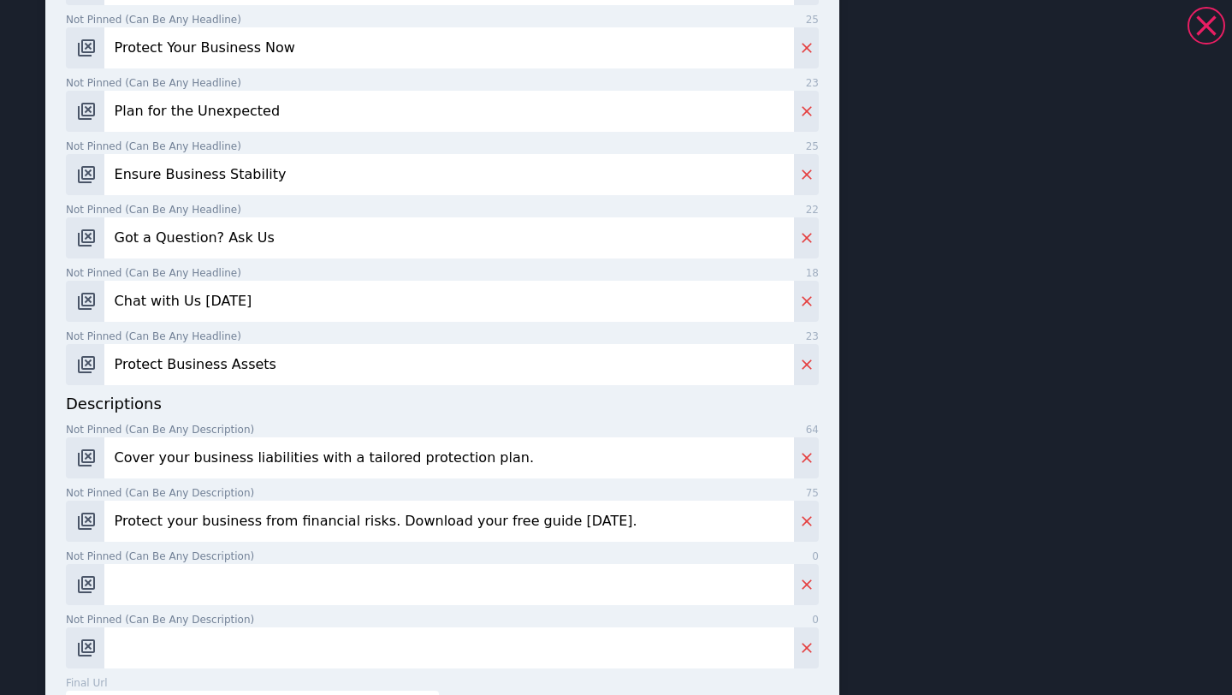
scroll to position [768, 0]
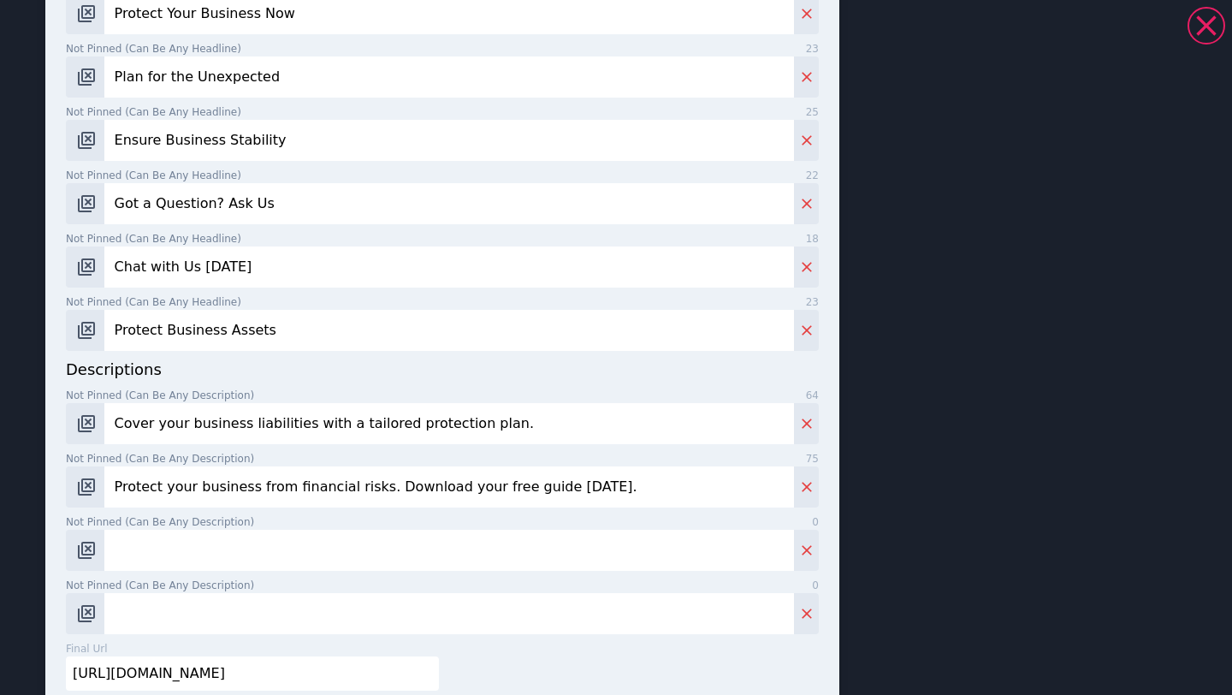
click at [222, 538] on input "Not pinned (Can be any description) 0" at bounding box center [449, 550] width 690 height 41
paste input "Safeguard your company’s future with expert-led business protection advice."
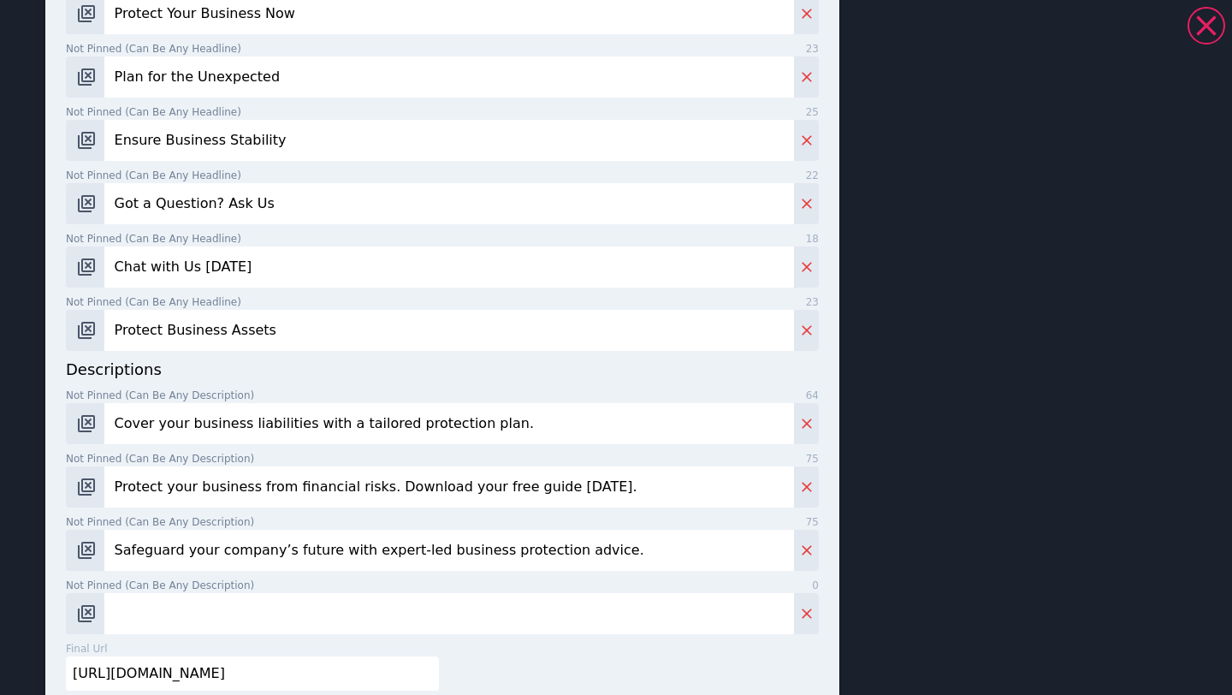
type input "Safeguard your company’s future with expert-led business protection advice."
click at [334, 608] on input "Not pinned (Can be any description) 0" at bounding box center [449, 613] width 690 height 41
paste input "Peace of mind for business owners. Speak to our team about getting covered."
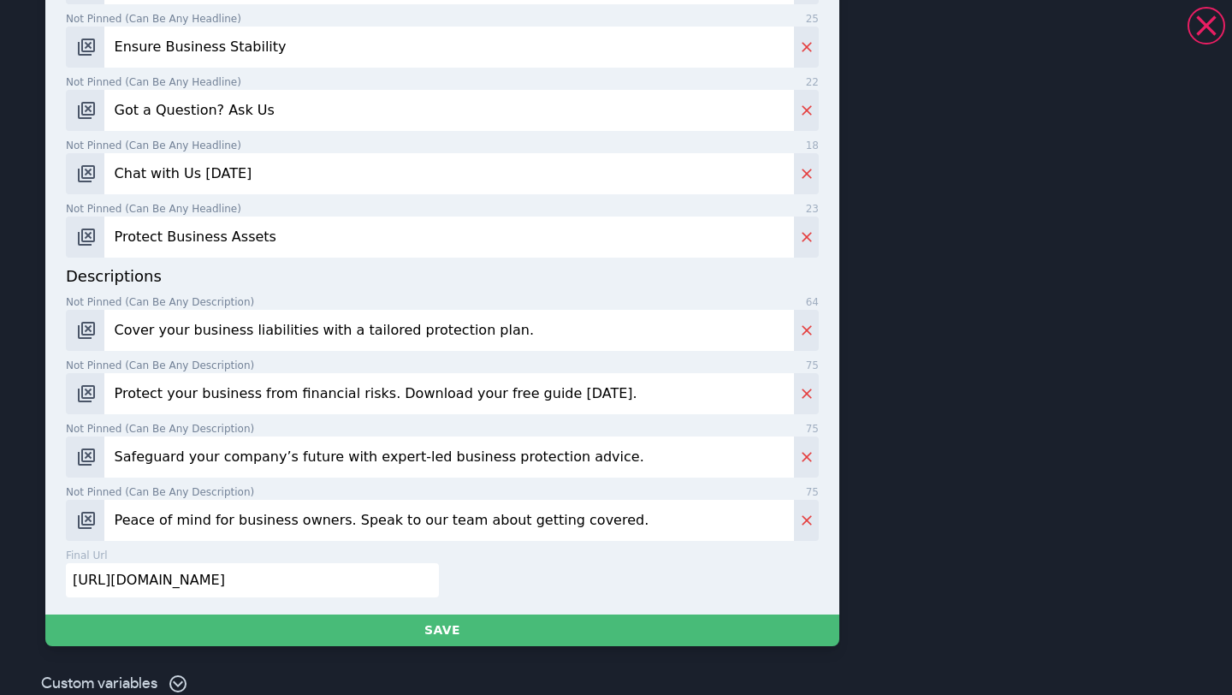
scroll to position [886, 0]
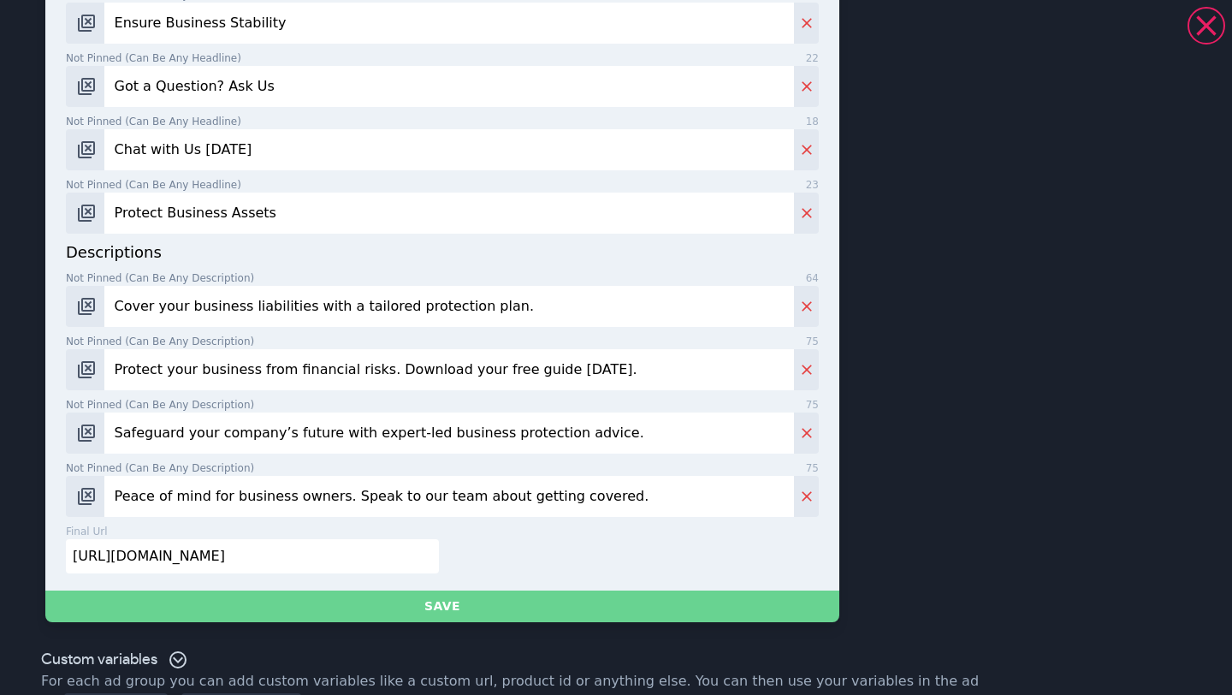
type input "Peace of mind for business owners. Speak to our team about getting covered."
click at [446, 595] on button "Save" at bounding box center [442, 606] width 794 height 32
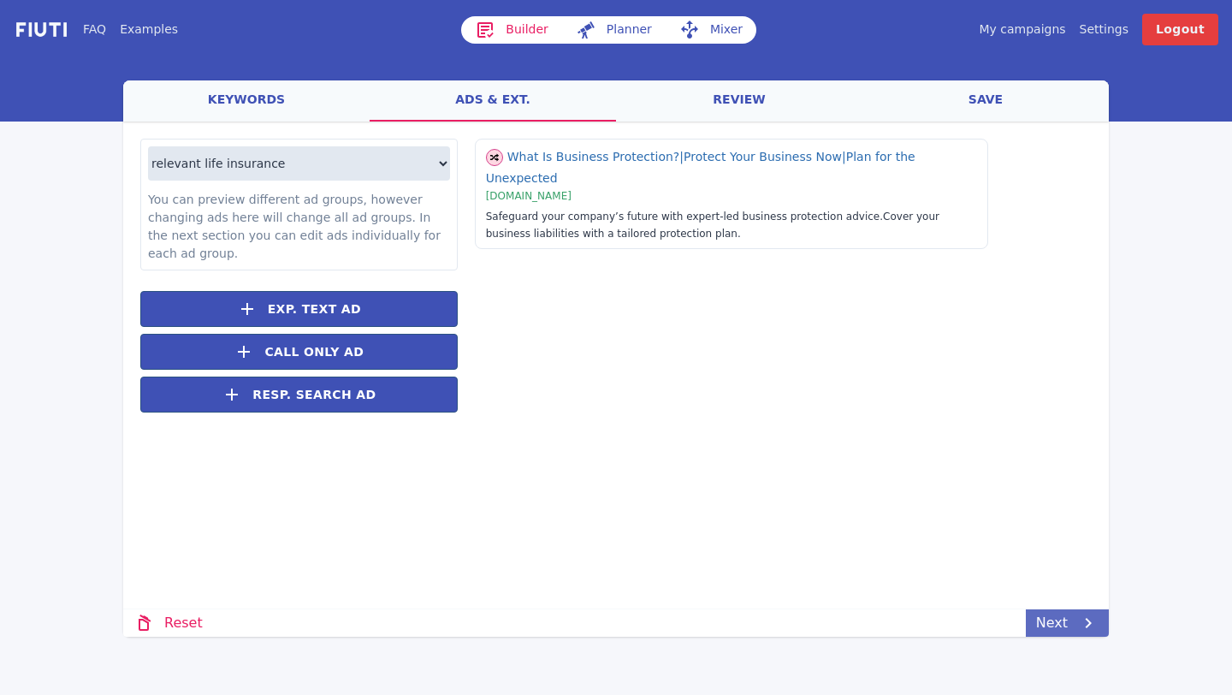
click at [1072, 617] on link "Next" at bounding box center [1067, 622] width 83 height 27
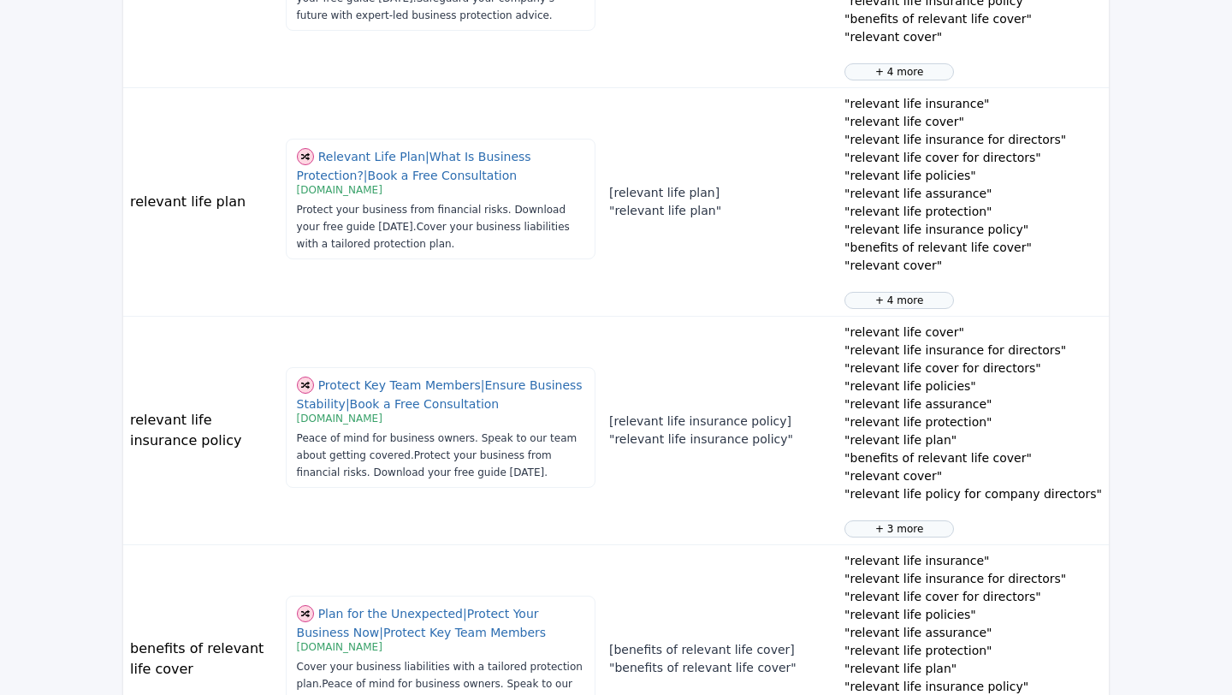
scroll to position [1983, 0]
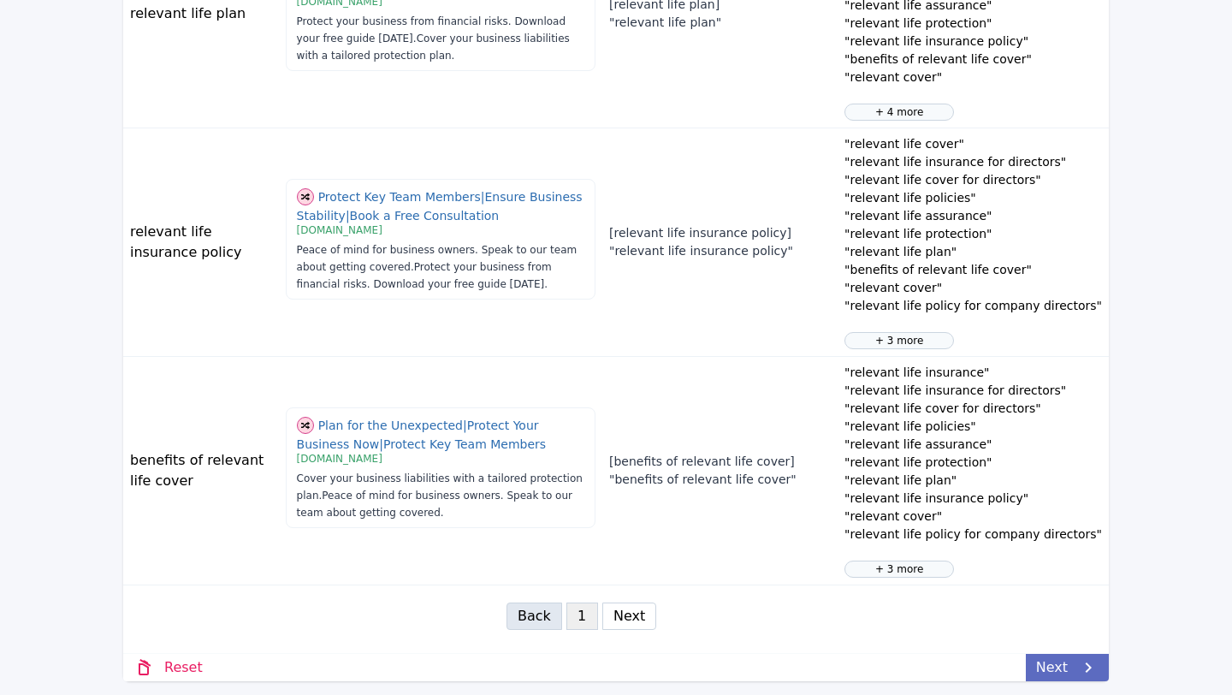
click at [1058, 665] on link "Next" at bounding box center [1067, 667] width 83 height 27
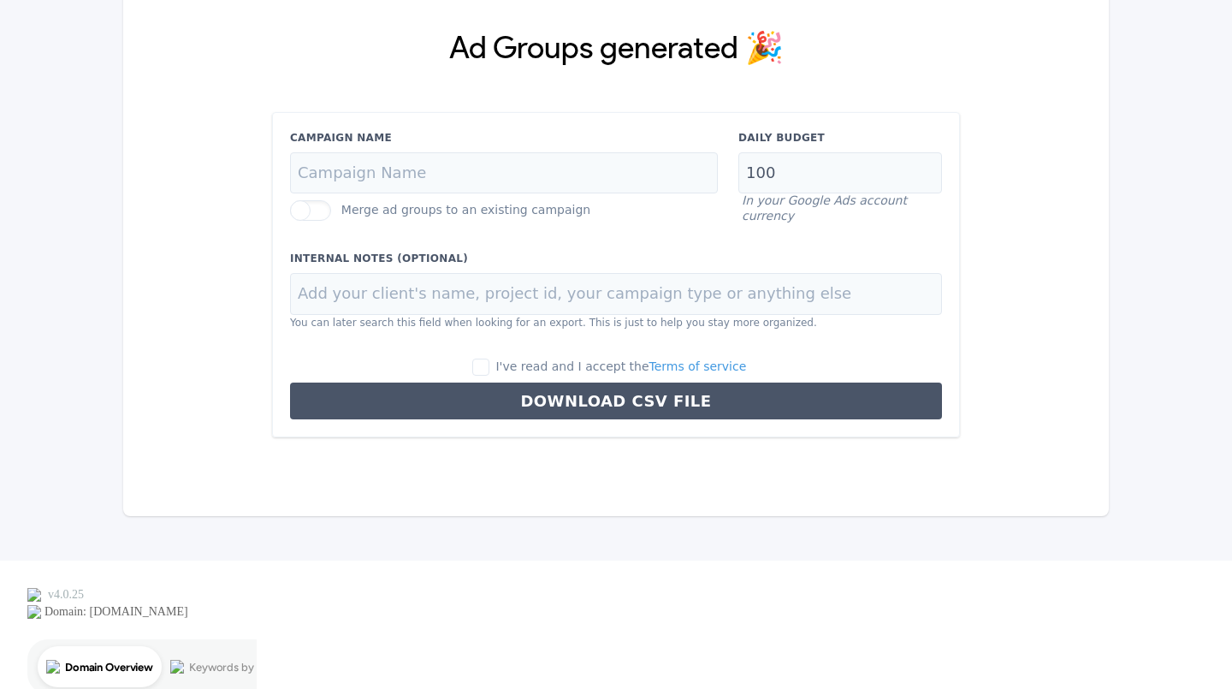
scroll to position [0, 0]
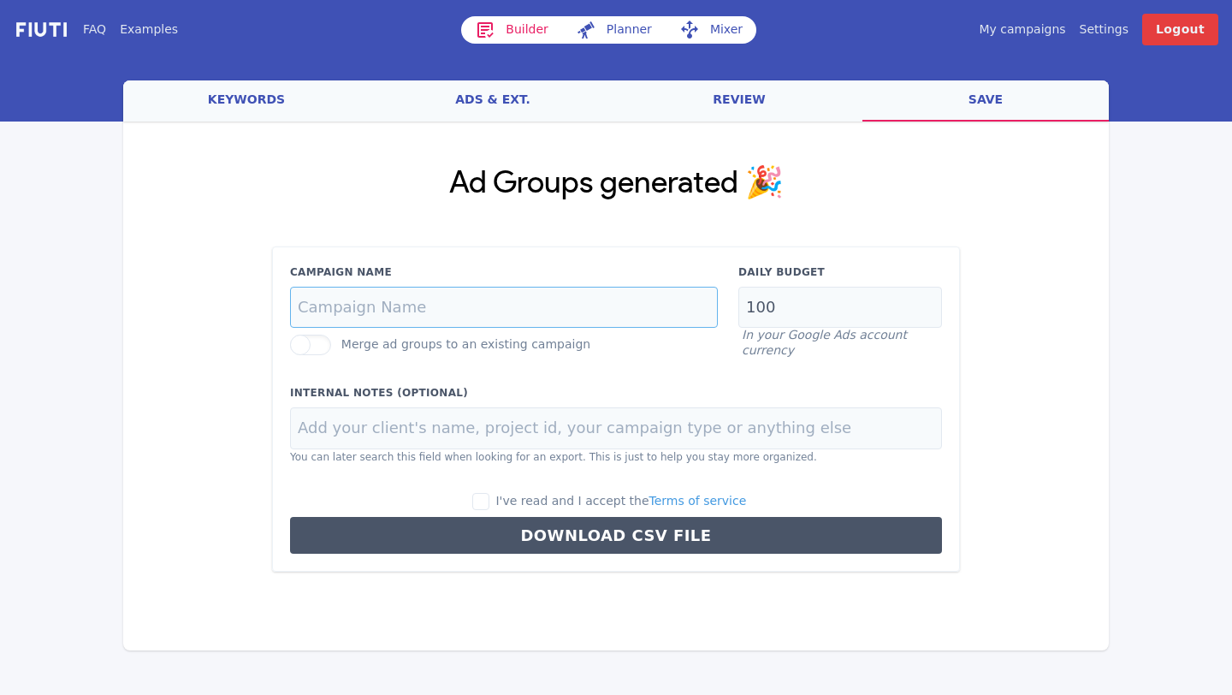
click at [459, 298] on input "Campaign Name" at bounding box center [504, 308] width 428 height 42
click at [394, 308] on input "Relevant Life |SKAG Test | Search" at bounding box center [504, 308] width 428 height 42
click at [546, 313] on input "Relevant Life | SKAG Test | Search" at bounding box center [504, 308] width 428 height 42
click at [299, 305] on input "Relevant Life | SKAG Test | Search" at bounding box center [504, 308] width 428 height 42
click at [581, 311] on input "BB| Relevant Life | SKAG Test | Search" at bounding box center [504, 308] width 428 height 42
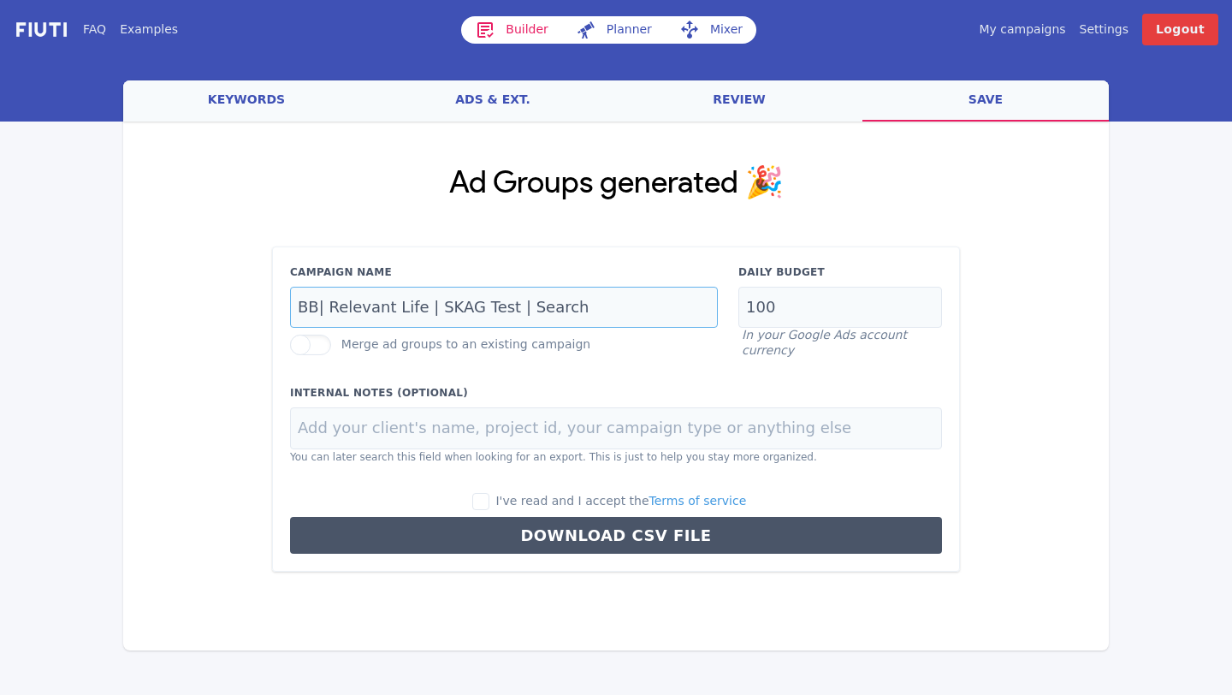
type input "BB| Relevant Life | SKAG Test | Search"
click at [772, 311] on input "100" at bounding box center [840, 308] width 204 height 42
type input "1"
type input "2"
type input "20"
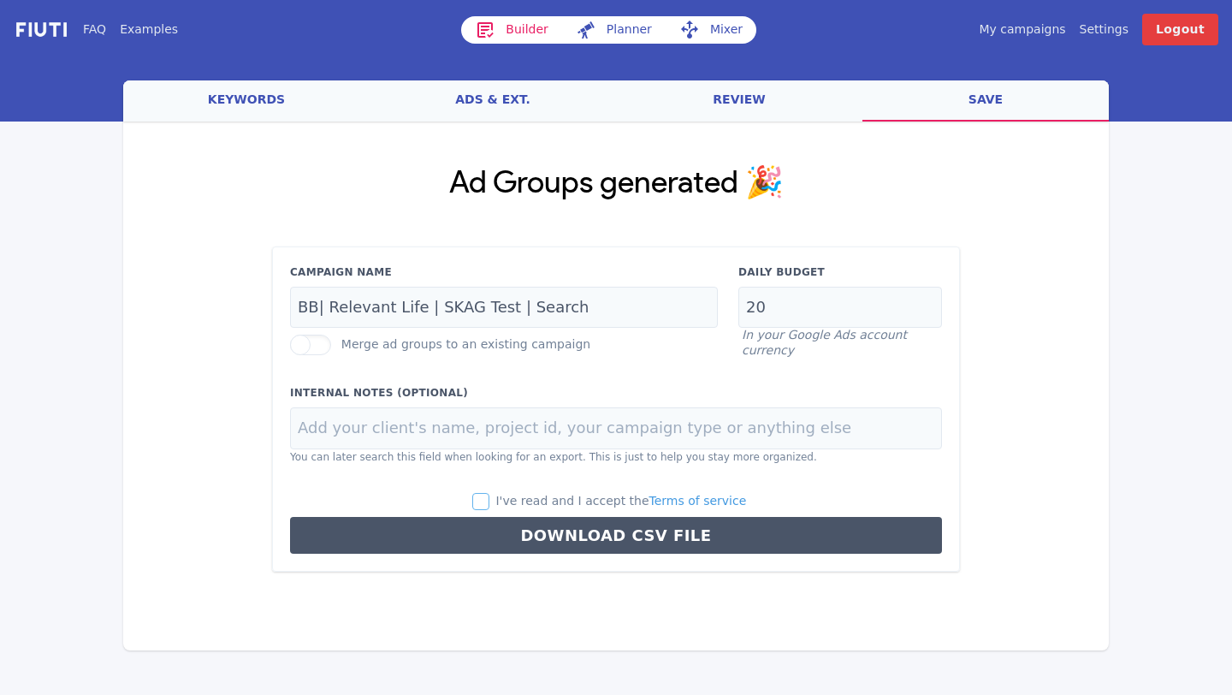
click at [489, 501] on input "I've read and I accept the Terms of service" at bounding box center [480, 501] width 17 height 17
checkbox input "true"
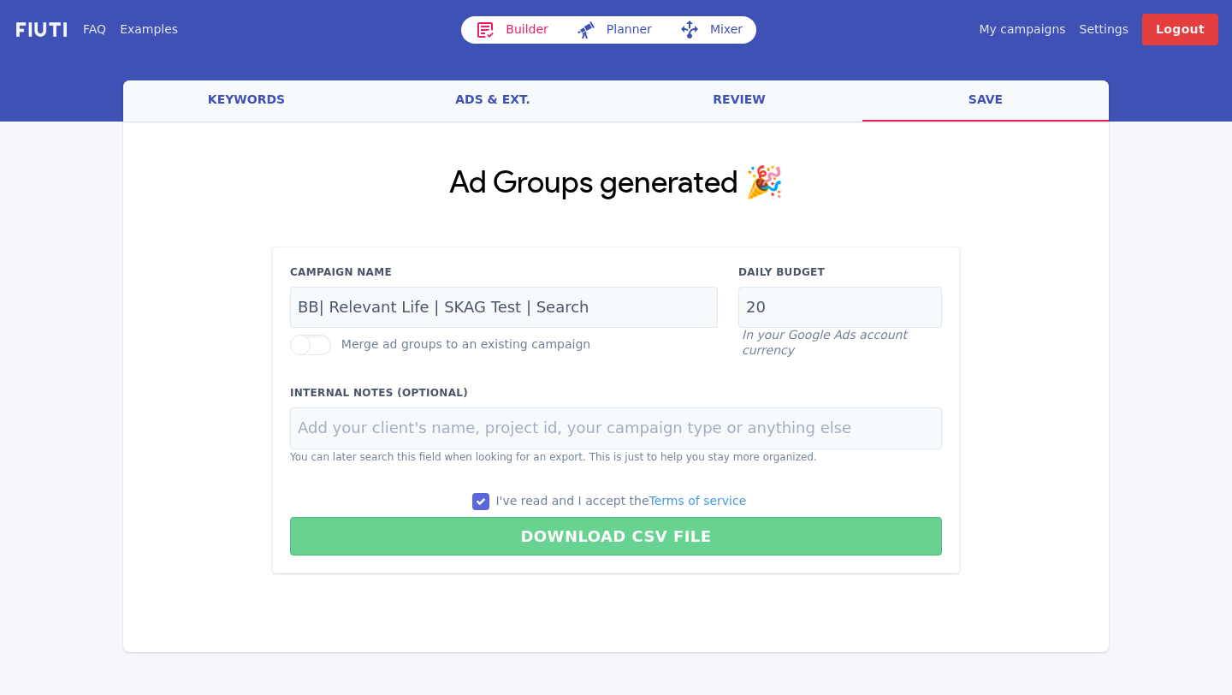
click at [529, 529] on button "Download CSV File" at bounding box center [616, 536] width 652 height 39
type input "BB| Relevant Life | SKAG Test | Search"
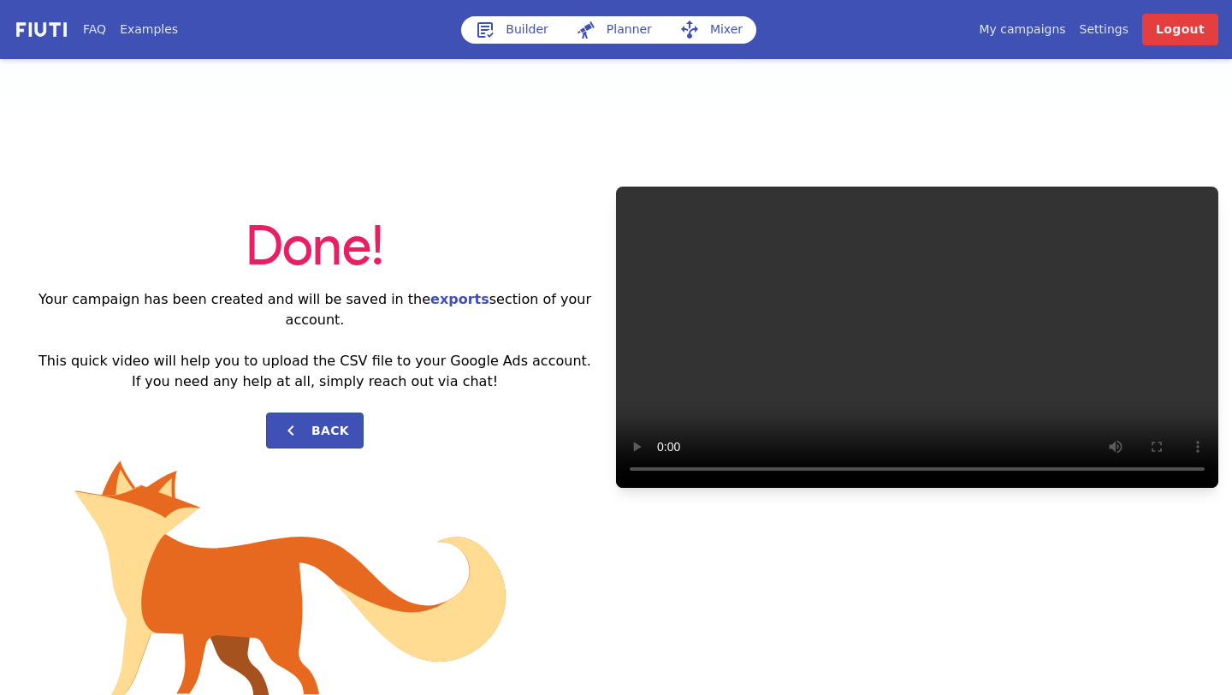
click at [513, 36] on link "Builder" at bounding box center [511, 29] width 101 height 27
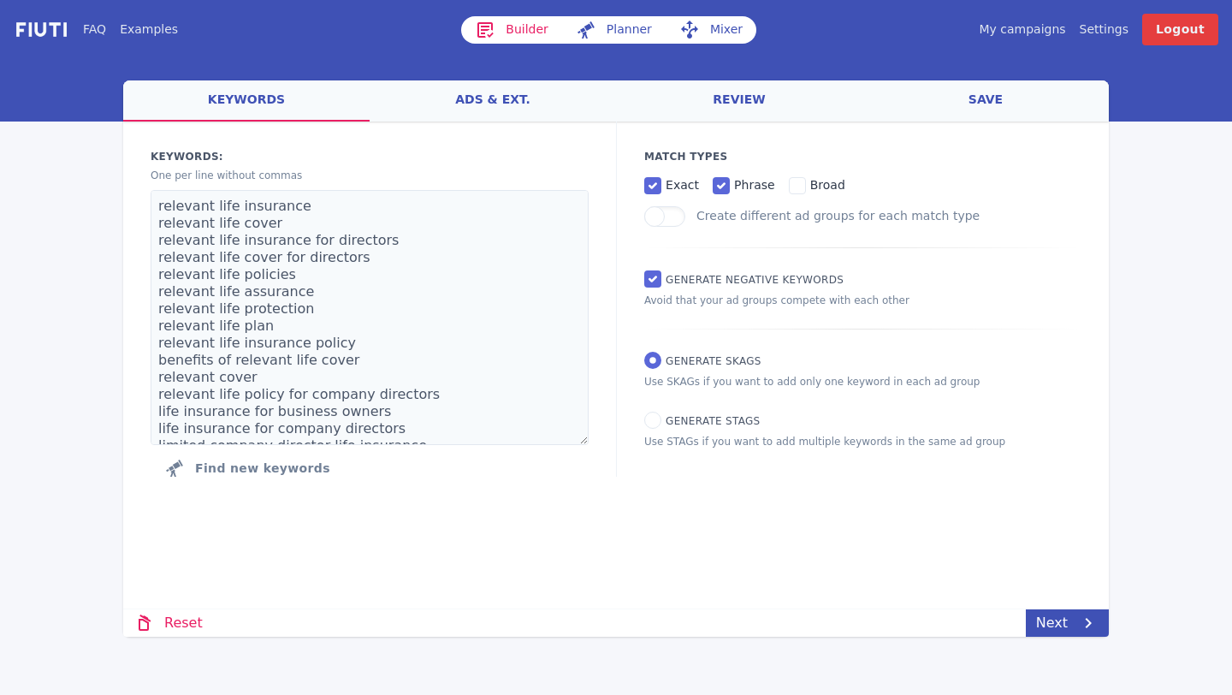
click at [497, 101] on link "ads & ext." at bounding box center [493, 100] width 246 height 41
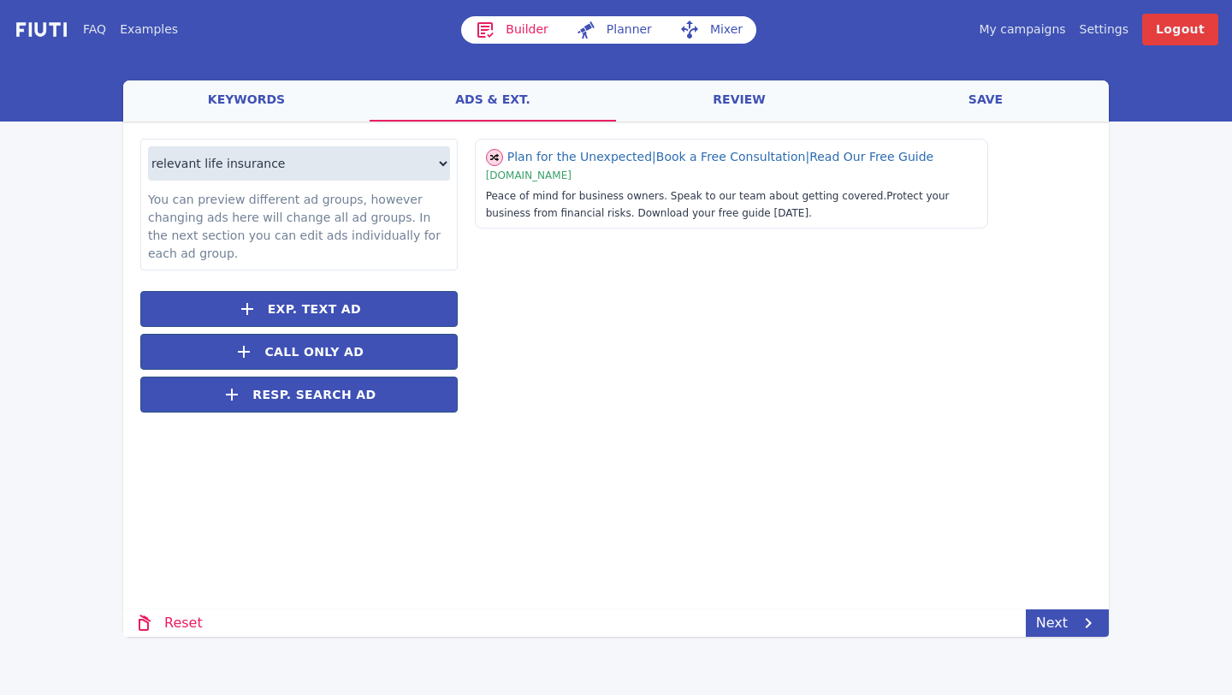
click at [278, 105] on link "keywords" at bounding box center [246, 100] width 246 height 41
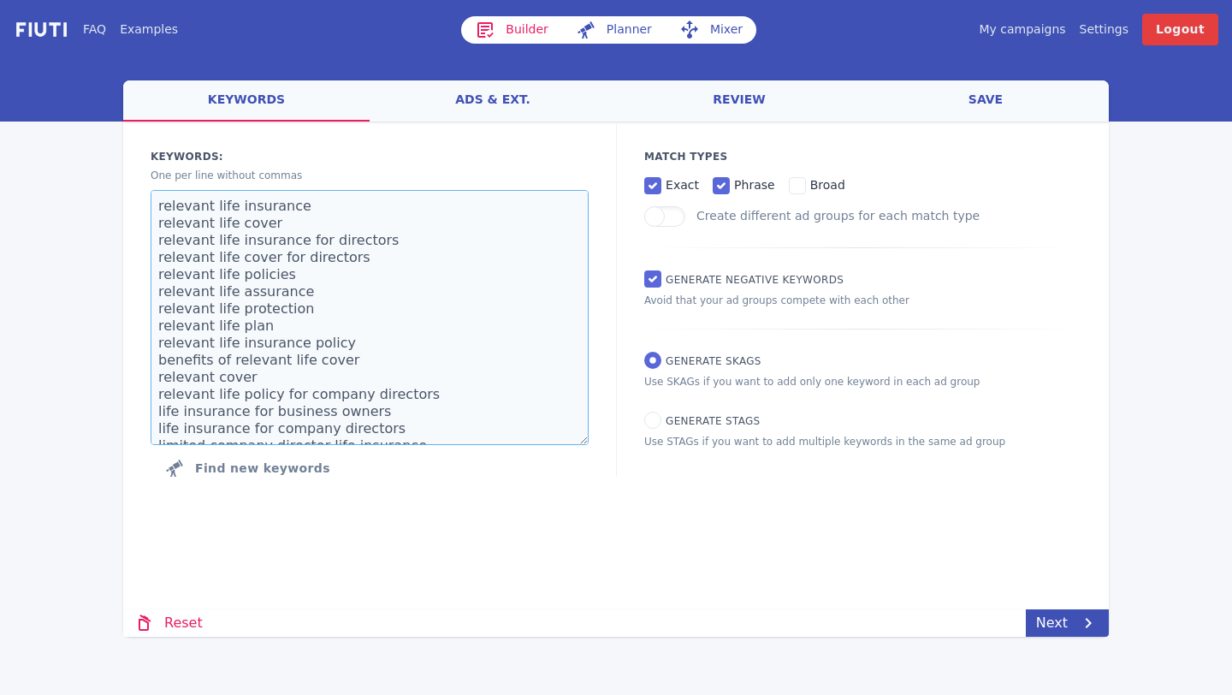
click at [386, 268] on textarea "relevant life insurance relevant life cover relevant life insurance for directo…" at bounding box center [370, 317] width 438 height 255
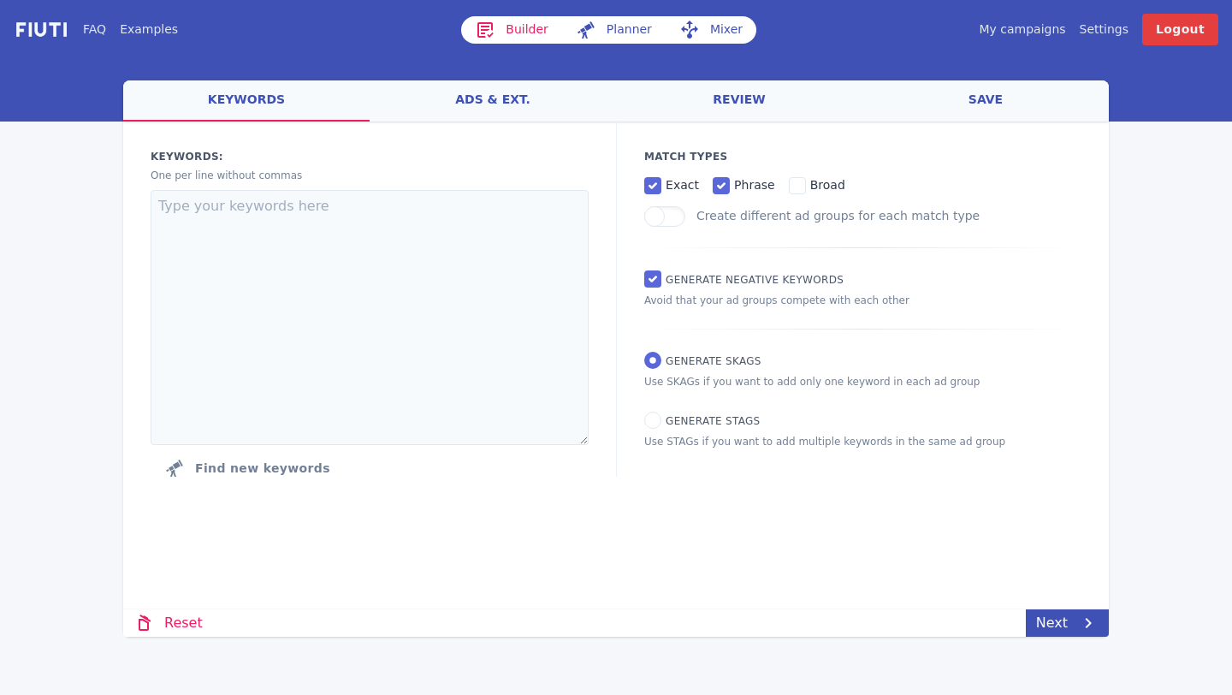
click at [532, 115] on link "ads & ext." at bounding box center [493, 100] width 246 height 41
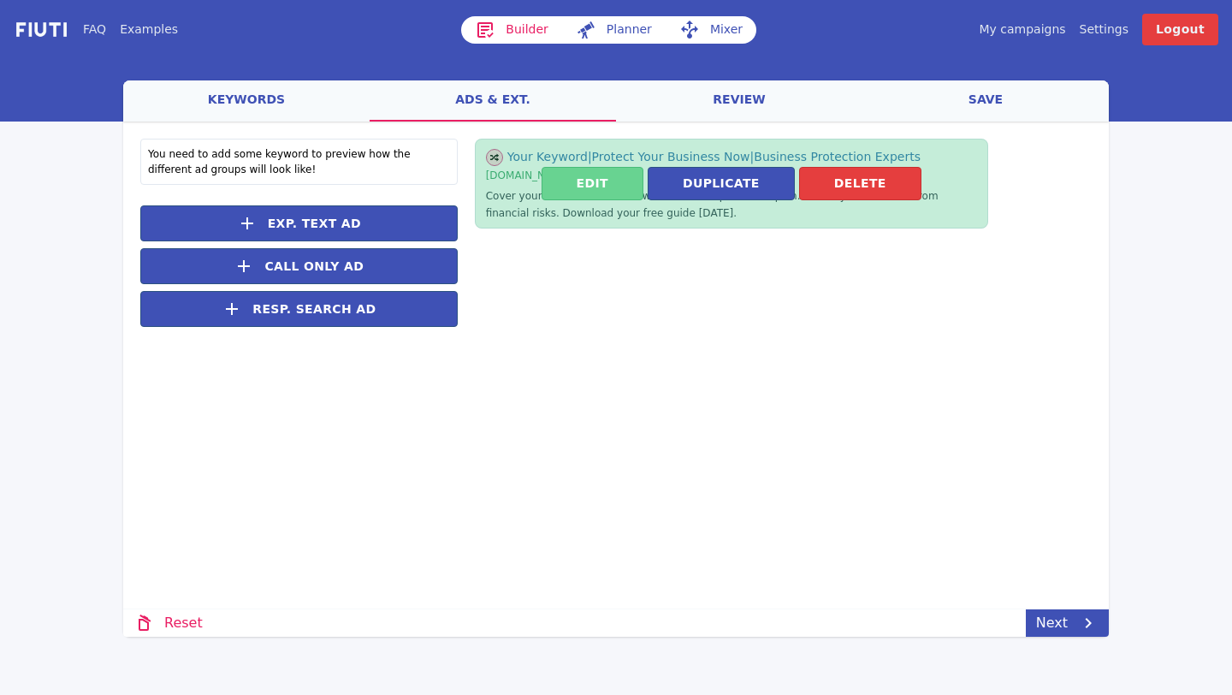
click at [582, 180] on button "Edit" at bounding box center [593, 183] width 102 height 33
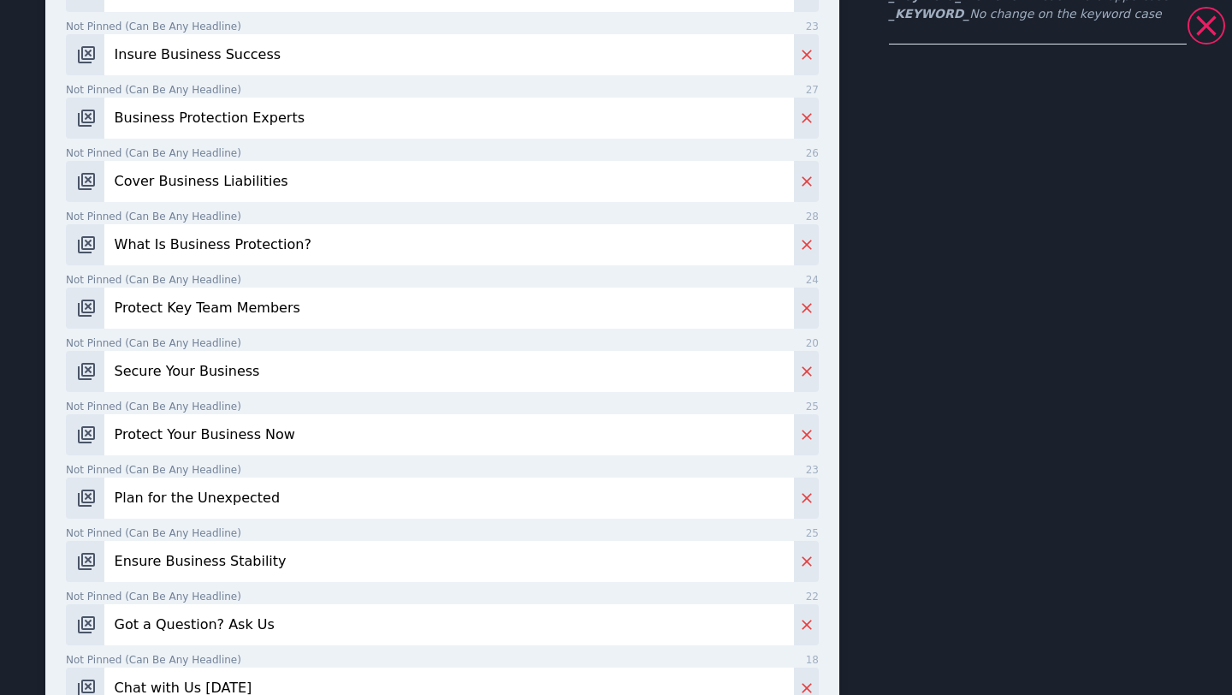
scroll to position [886, 0]
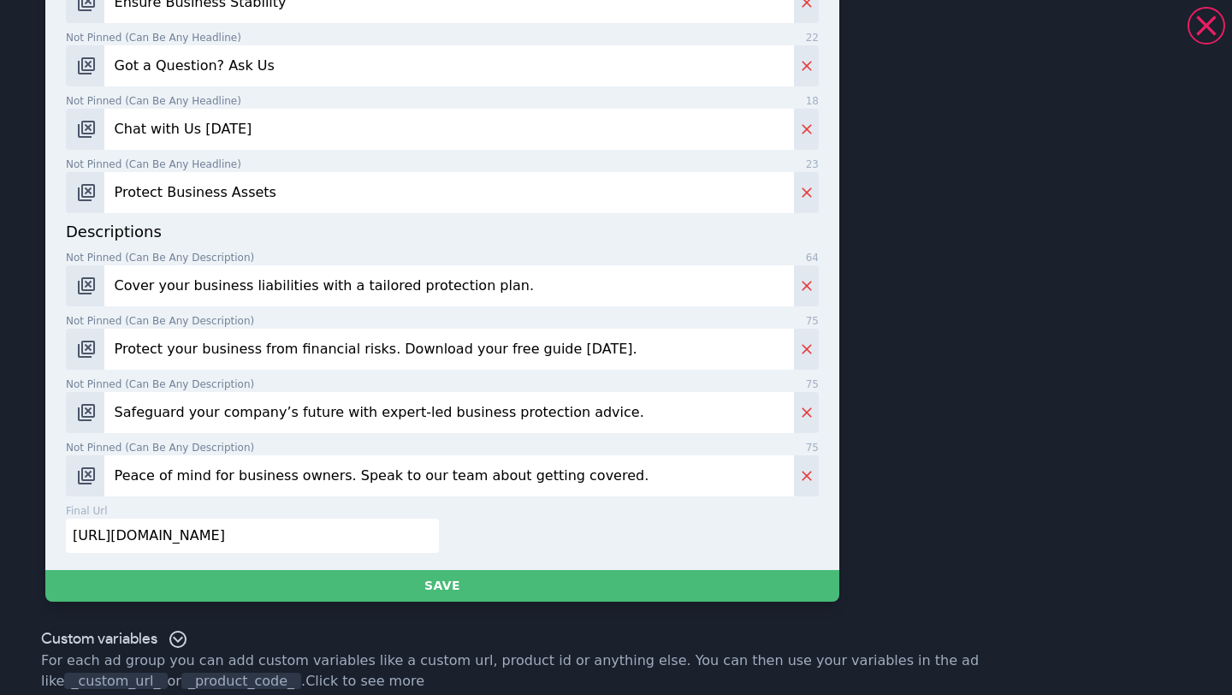
click at [244, 519] on input "[URL][DOMAIN_NAME]" at bounding box center [252, 536] width 373 height 34
paste input "keyperson"
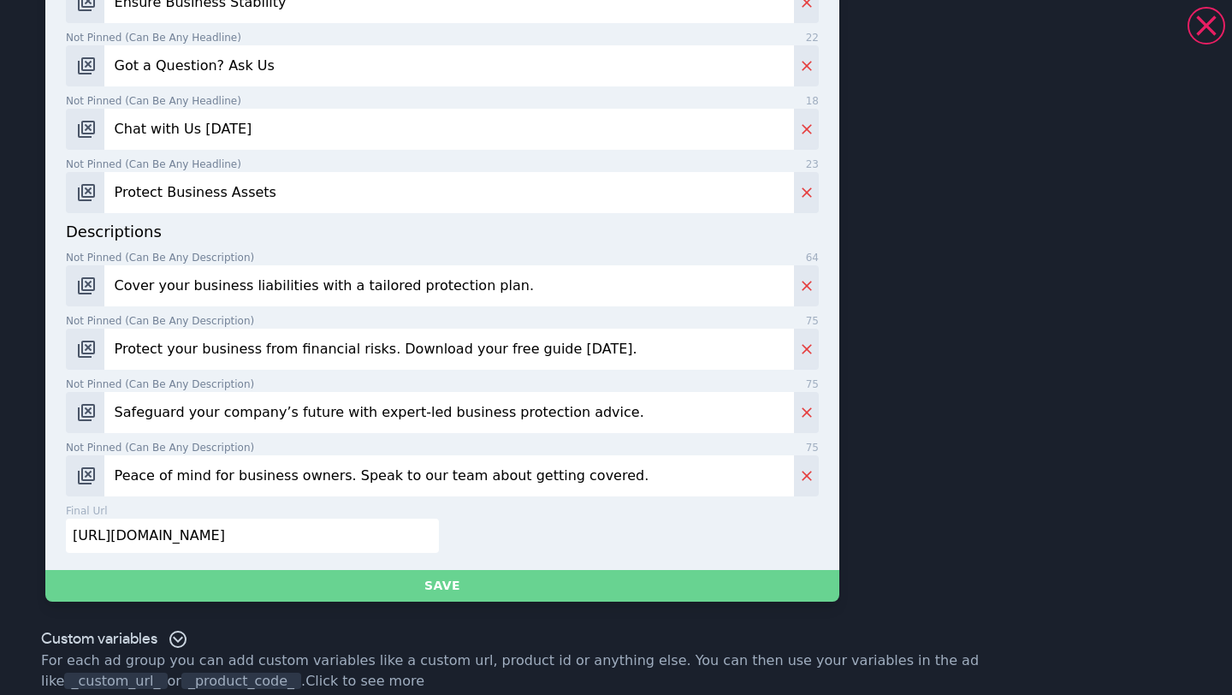
type input "[URL][DOMAIN_NAME]"
click at [392, 570] on button "Save" at bounding box center [442, 586] width 794 height 32
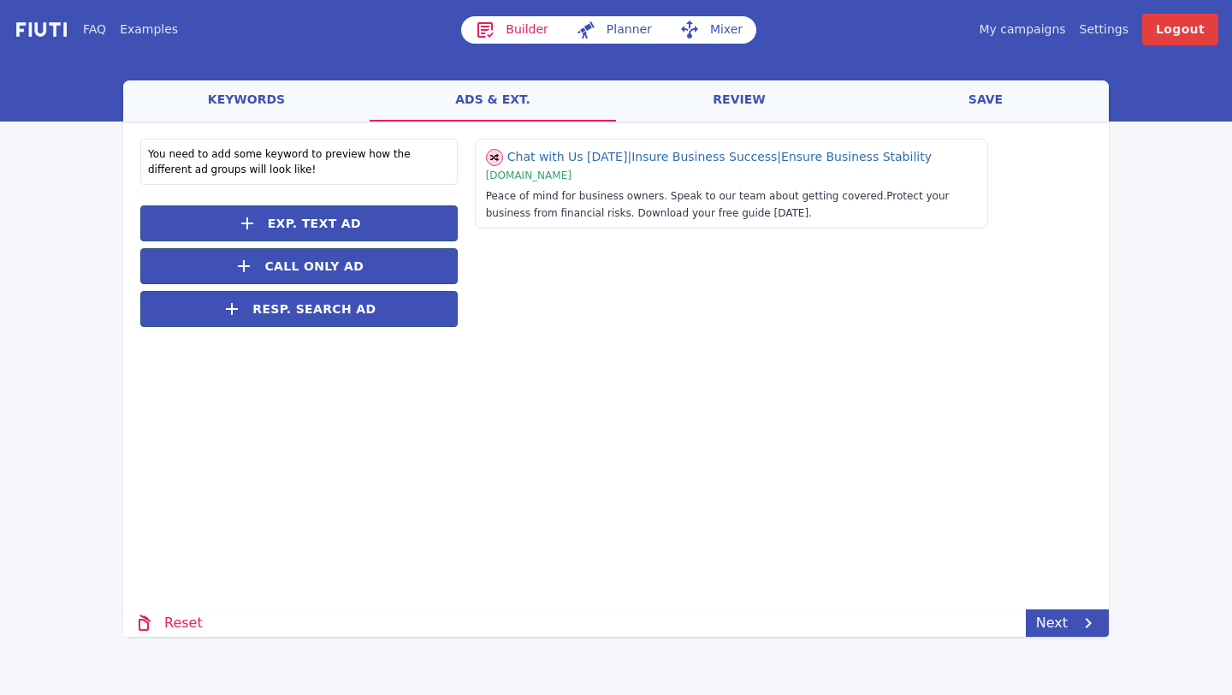
click at [239, 102] on link "keywords" at bounding box center [246, 100] width 246 height 41
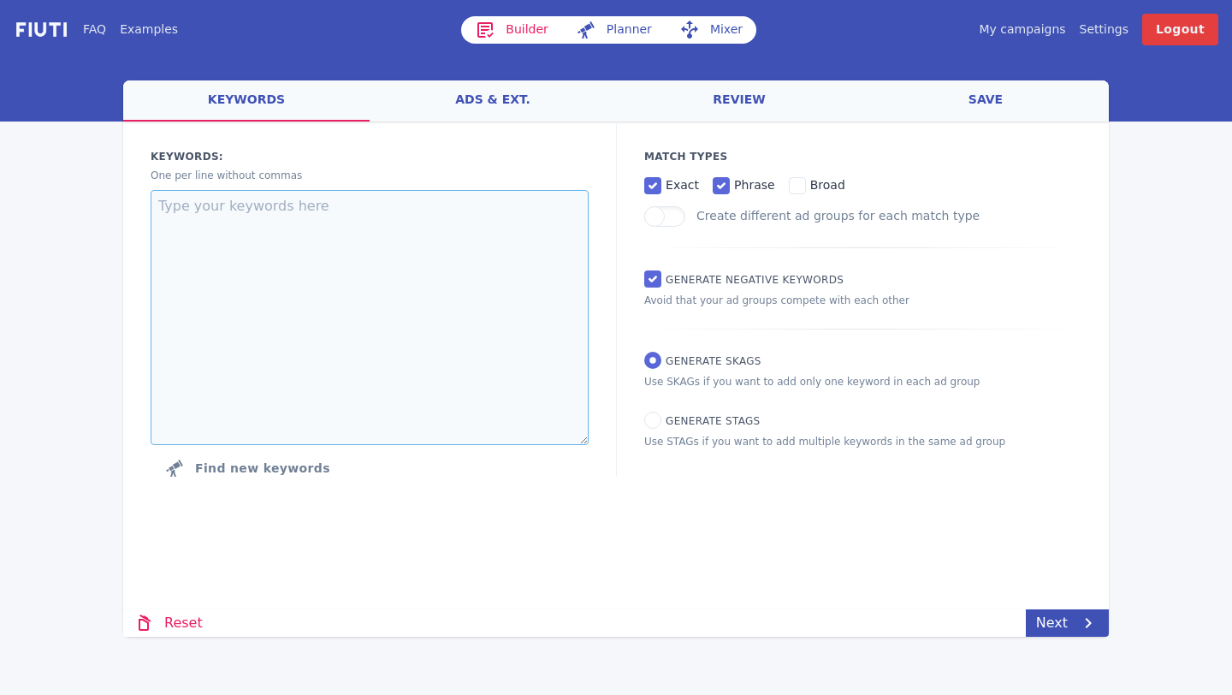
click at [427, 259] on textarea at bounding box center [370, 317] width 438 height 255
paste textarea "key persons insurance key man cover key person cover keyman insurance cover key…"
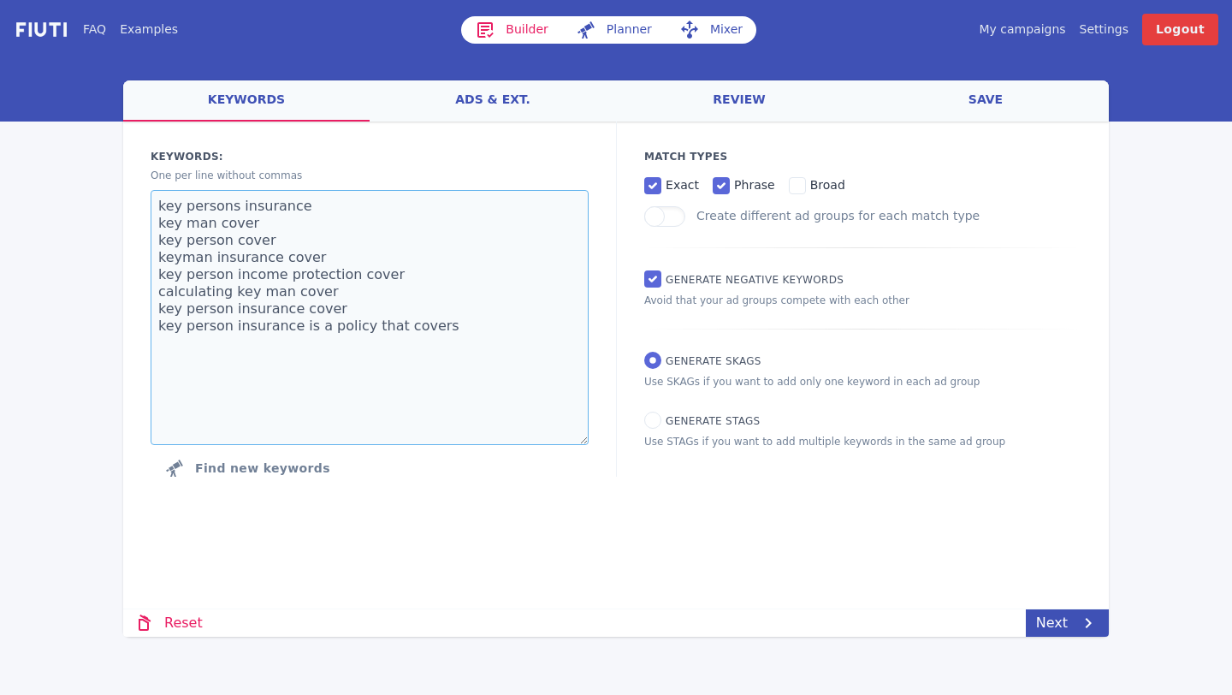
paste textarea "[URL][DOMAIN_NAME]"
click at [321, 348] on textarea "key persons insurance key man cover key person cover keyman insurance cover key…" at bounding box center [370, 317] width 438 height 255
drag, startPoint x: 451, startPoint y: 327, endPoint x: 153, endPoint y: 328, distance: 297.8
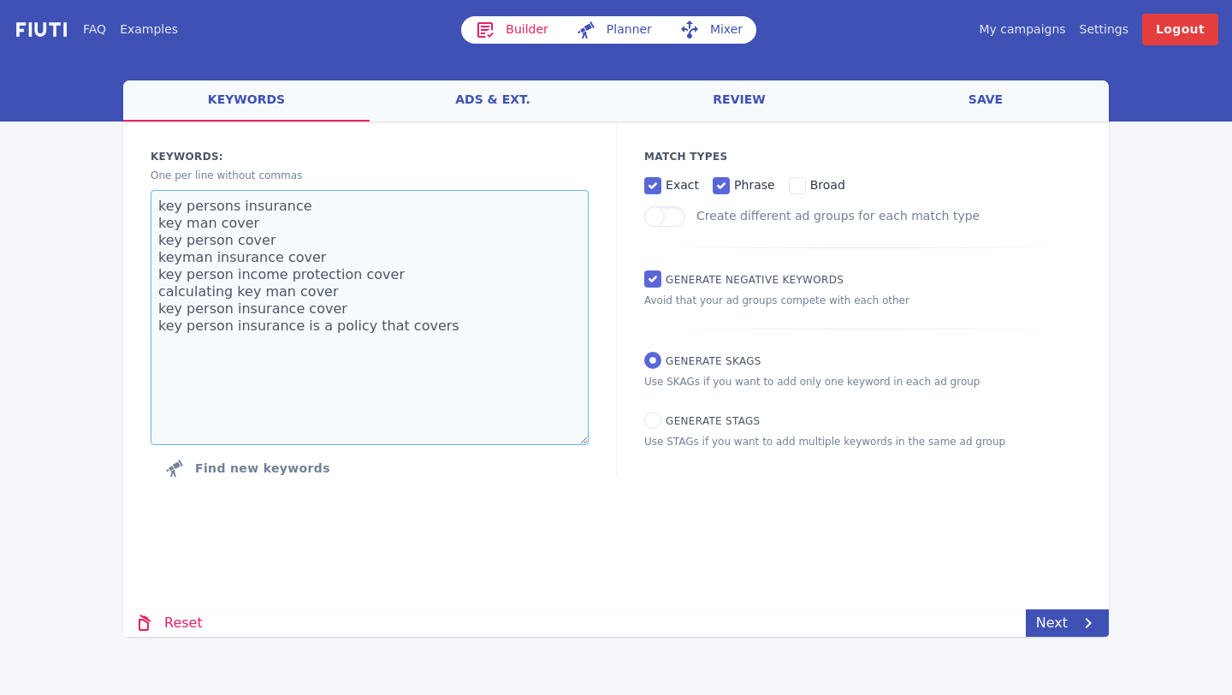
click at [153, 328] on textarea "key persons insurance key man cover key person cover keyman insurance cover key…" at bounding box center [370, 317] width 438 height 255
click at [347, 295] on textarea "key persons insurance key man cover key person cover keyman insurance cover key…" at bounding box center [370, 317] width 438 height 255
click at [346, 305] on textarea "key persons insurance key man cover key person cover keyman insurance cover key…" at bounding box center [370, 317] width 438 height 255
type textarea "key persons insurance key man cover key person cover keyman insurance cover key…"
click at [517, 87] on link "ads & ext." at bounding box center [493, 100] width 246 height 41
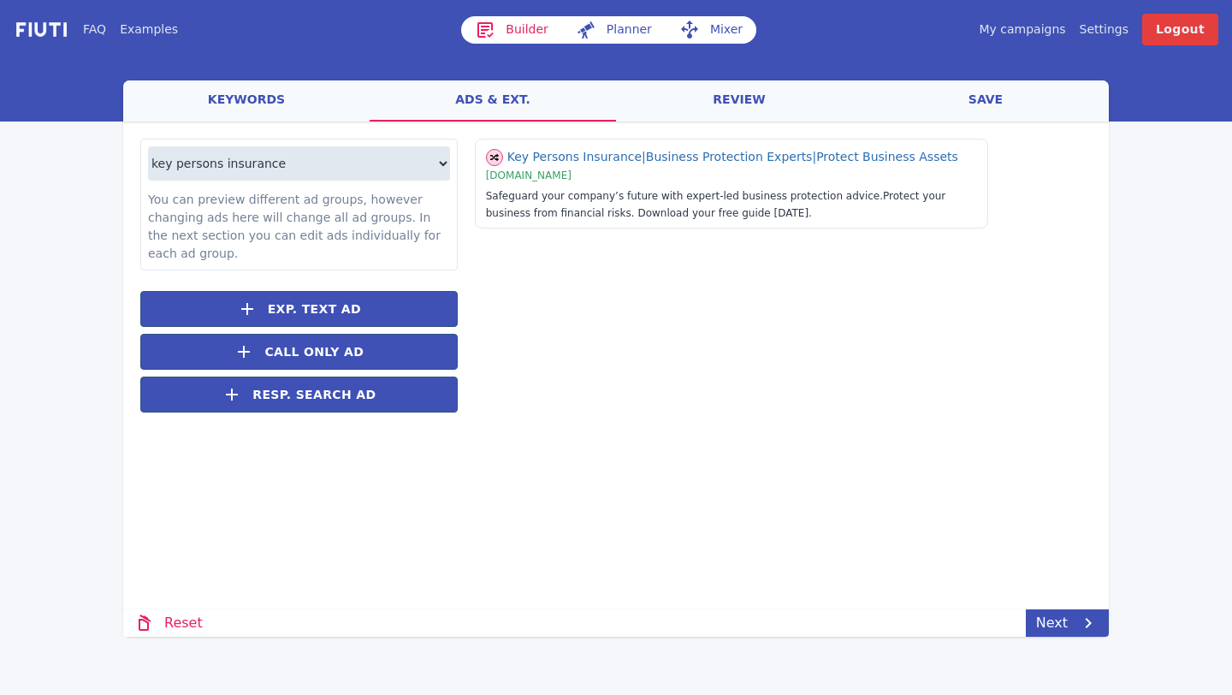
click at [707, 112] on link "review" at bounding box center [739, 100] width 246 height 41
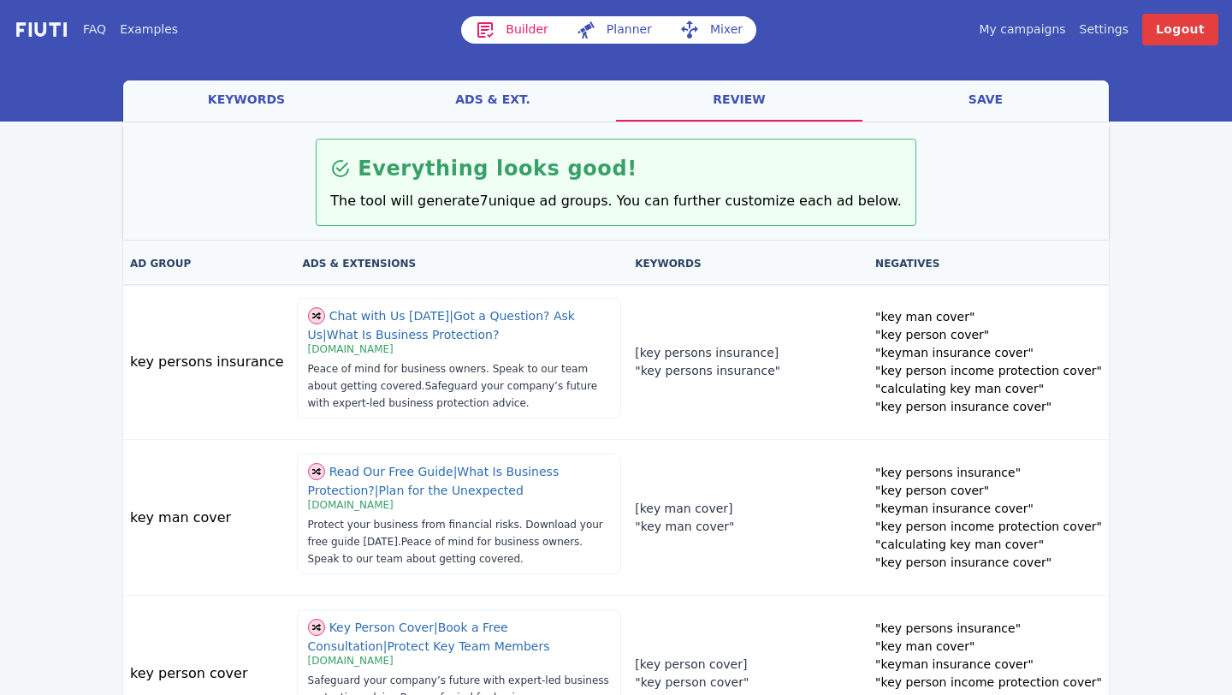
click at [970, 113] on link "save" at bounding box center [985, 100] width 246 height 41
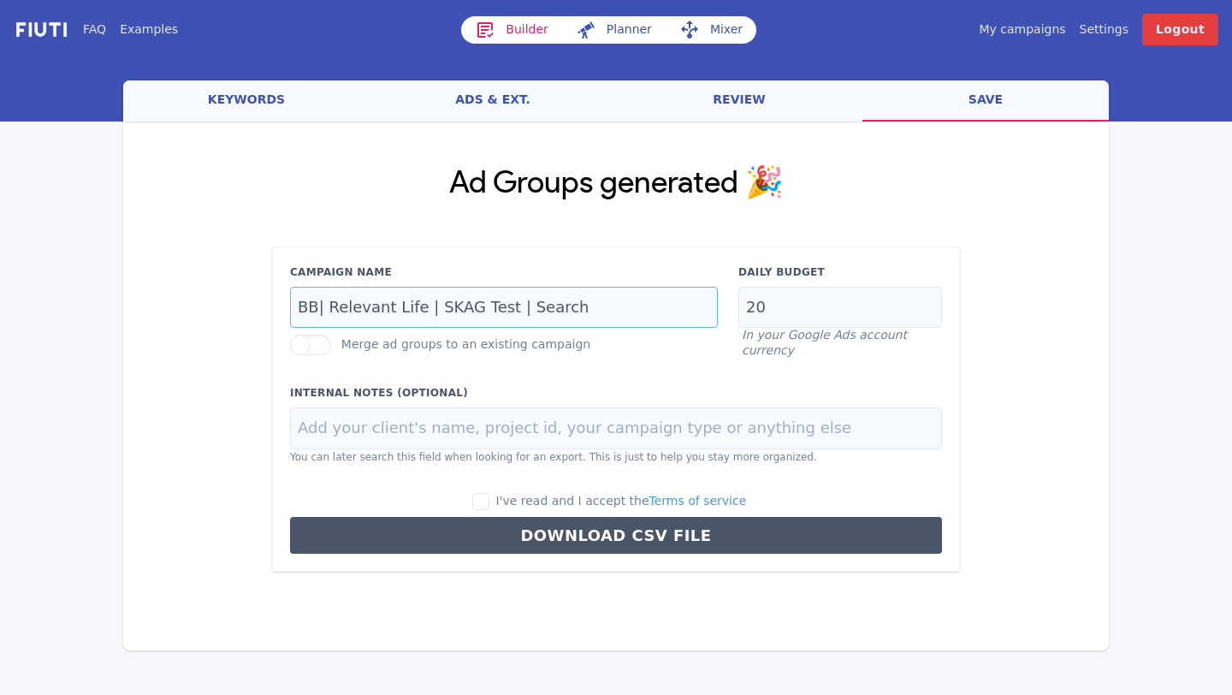
drag, startPoint x: 413, startPoint y: 309, endPoint x: 320, endPoint y: 306, distance: 93.3
click at [320, 306] on input "BB| Relevant Life | SKAG Test | Search" at bounding box center [504, 308] width 428 height 42
type input "BB| Key Person | SKAG Test | Search"
click at [283, 102] on link "keywords" at bounding box center [246, 100] width 246 height 41
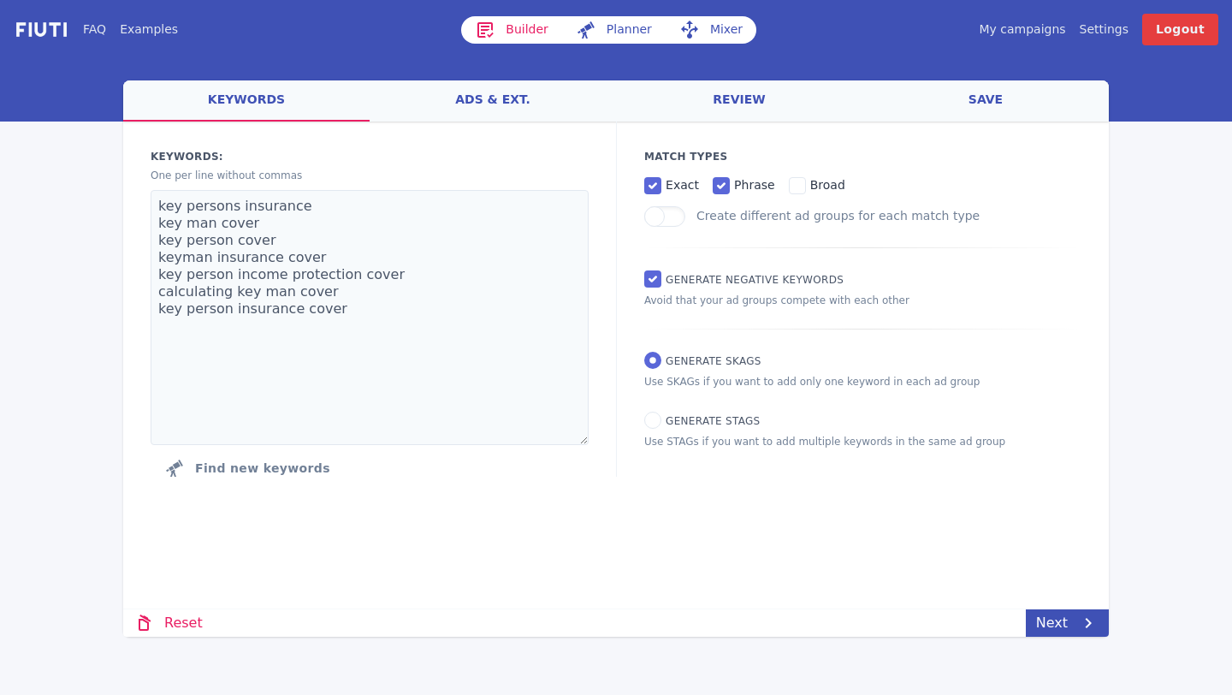
click at [522, 94] on link "ads & ext." at bounding box center [493, 100] width 246 height 41
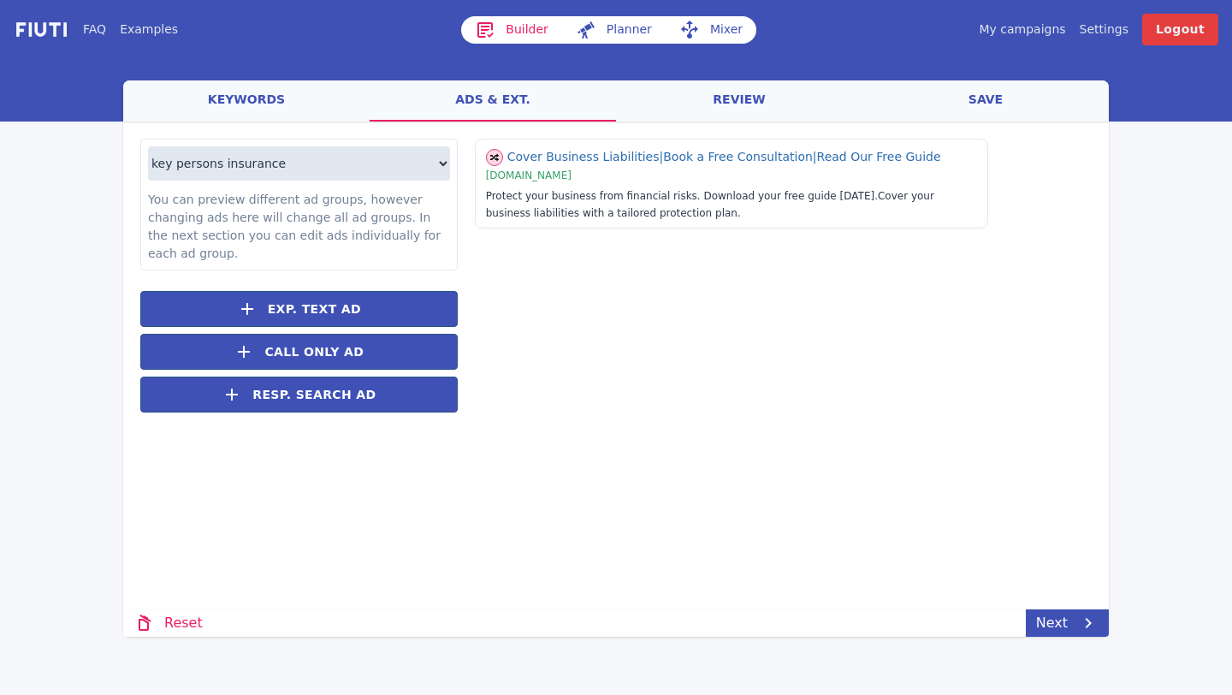
click at [687, 92] on link "review" at bounding box center [739, 100] width 246 height 41
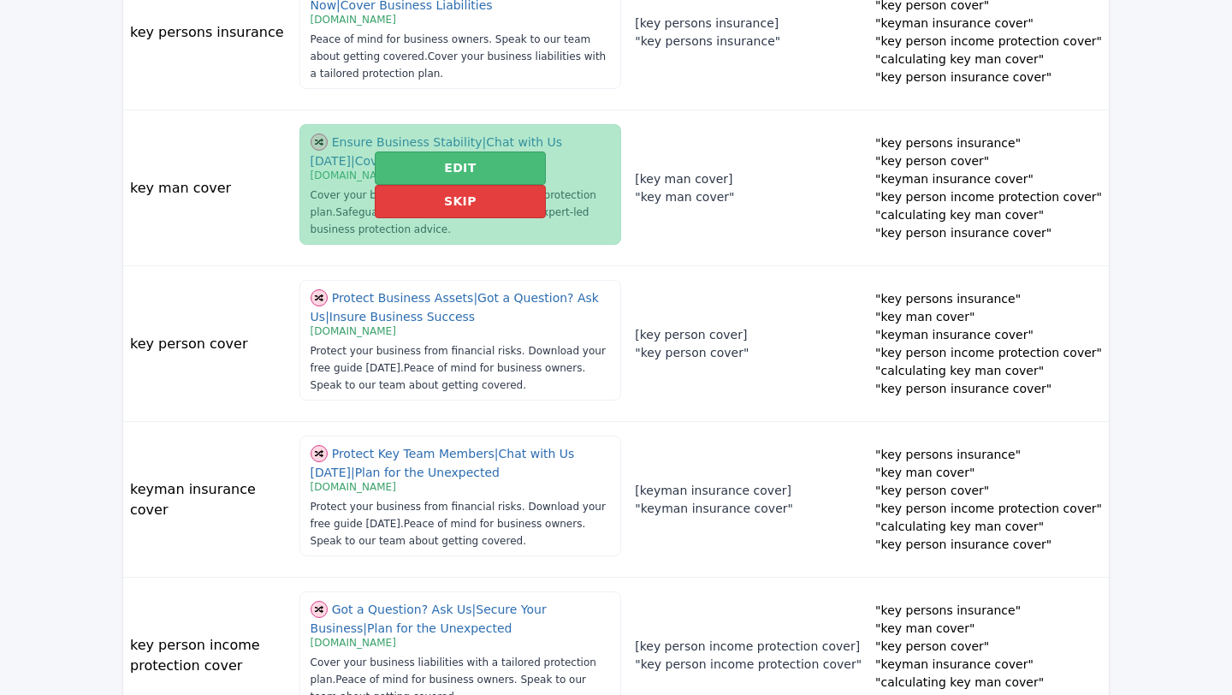
scroll to position [0, 0]
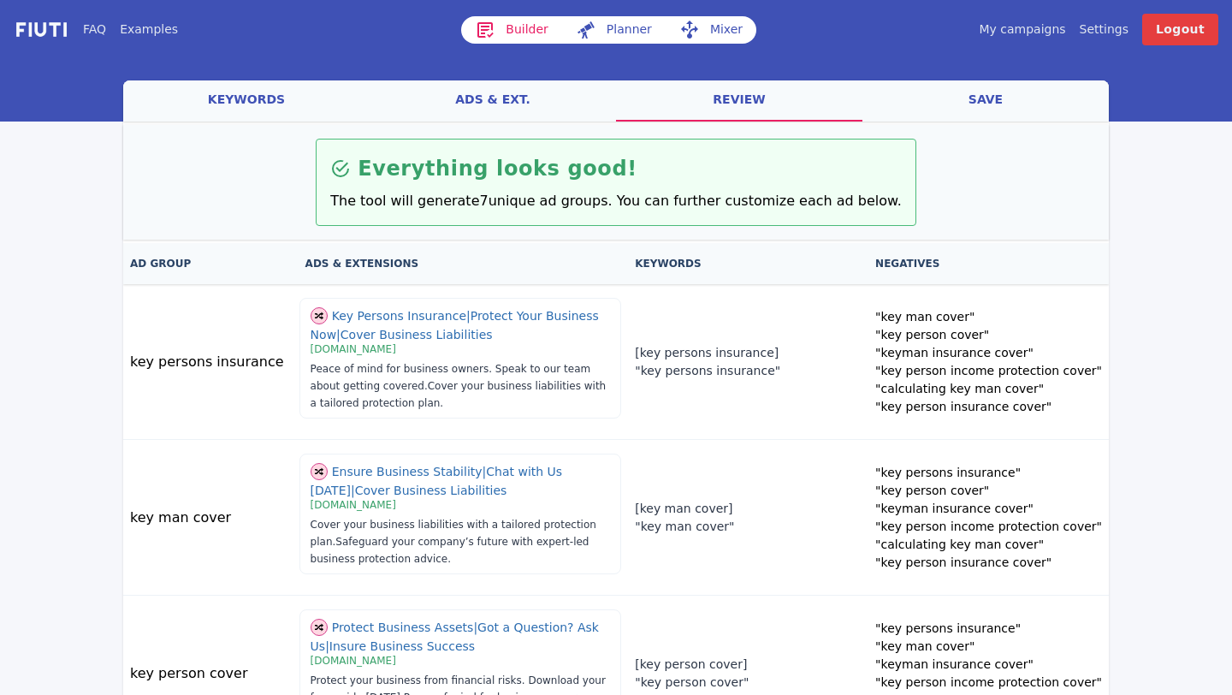
click at [973, 110] on link "save" at bounding box center [985, 100] width 246 height 41
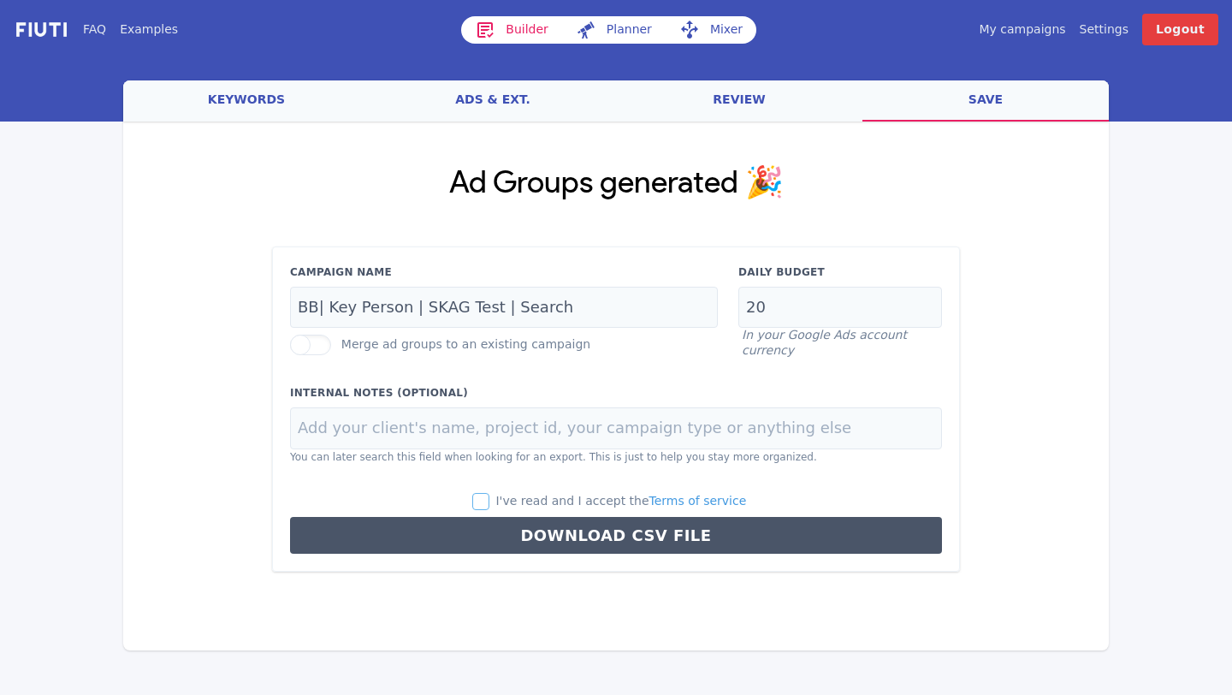
click at [489, 497] on input "I've read and I accept the Terms of service" at bounding box center [480, 501] width 17 height 17
checkbox input "true"
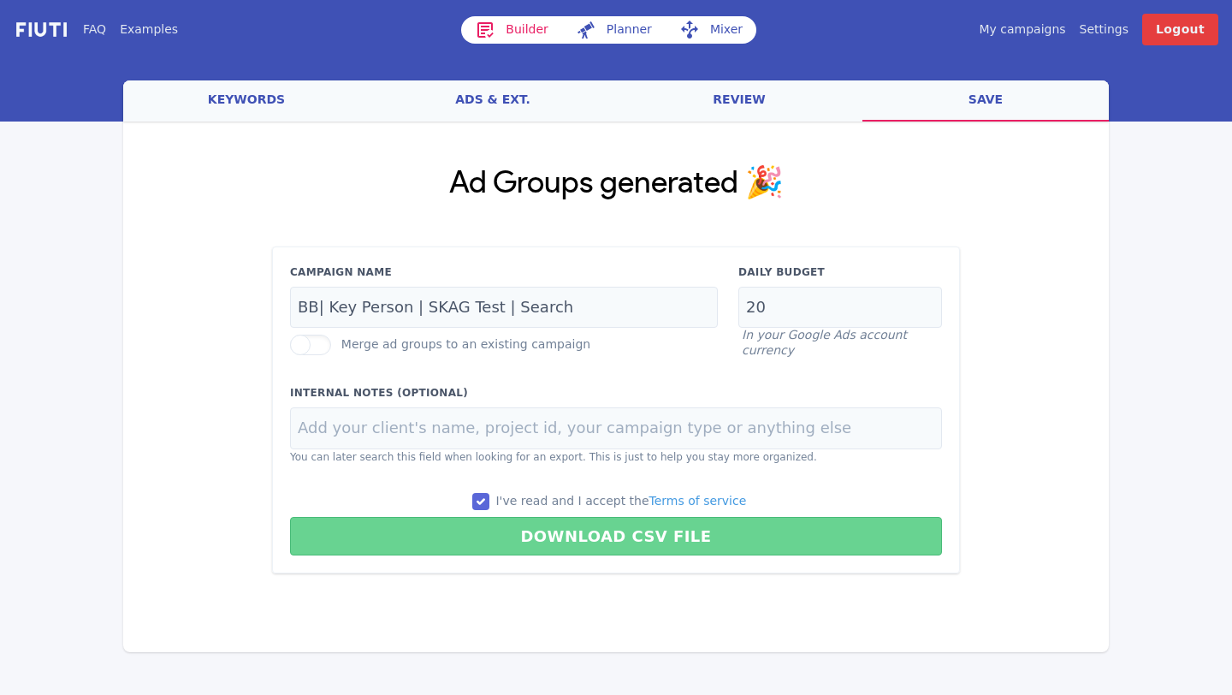
click at [542, 530] on button "Download CSV File" at bounding box center [616, 536] width 652 height 39
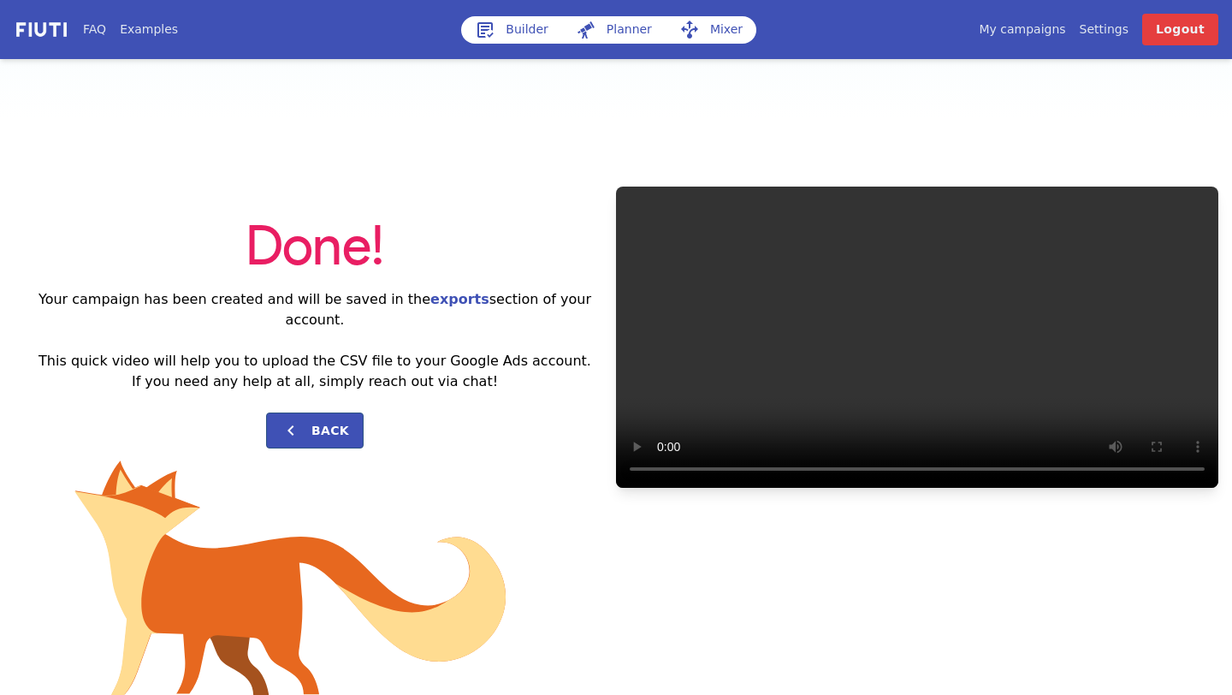
click at [521, 32] on link "Builder" at bounding box center [511, 29] width 101 height 27
